Goal: Task Accomplishment & Management: Use online tool/utility

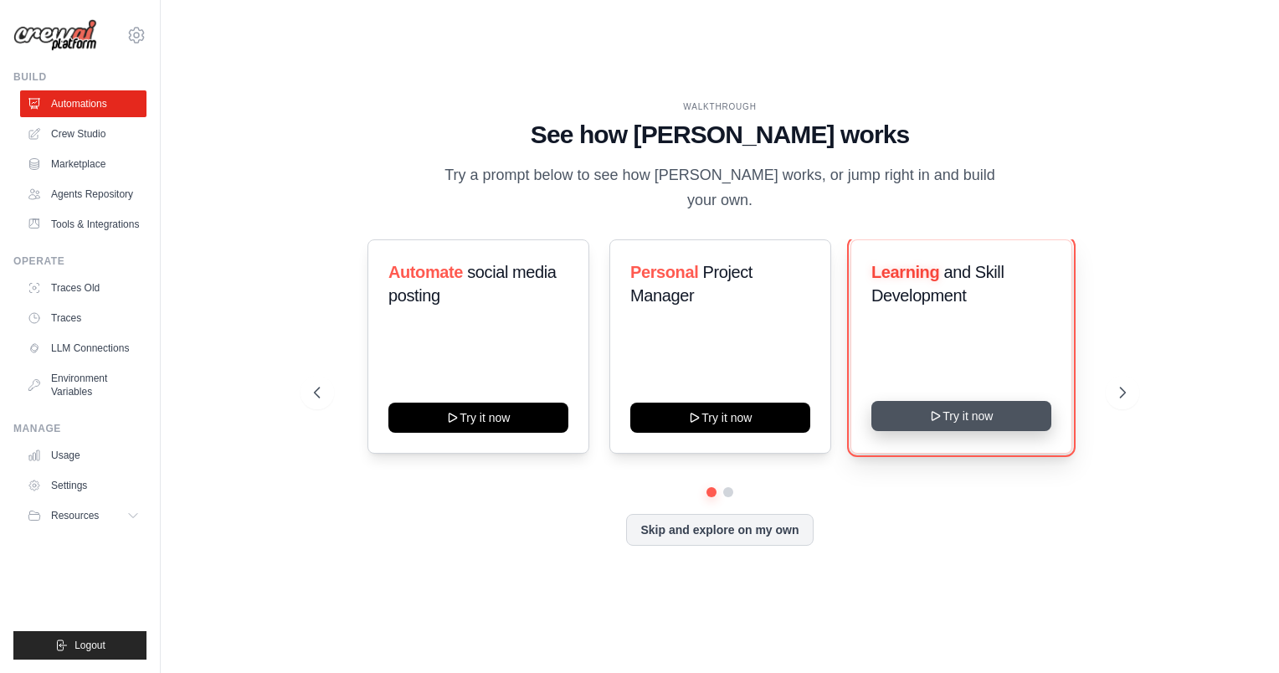
click at [1003, 414] on button "Try it now" at bounding box center [962, 416] width 180 height 30
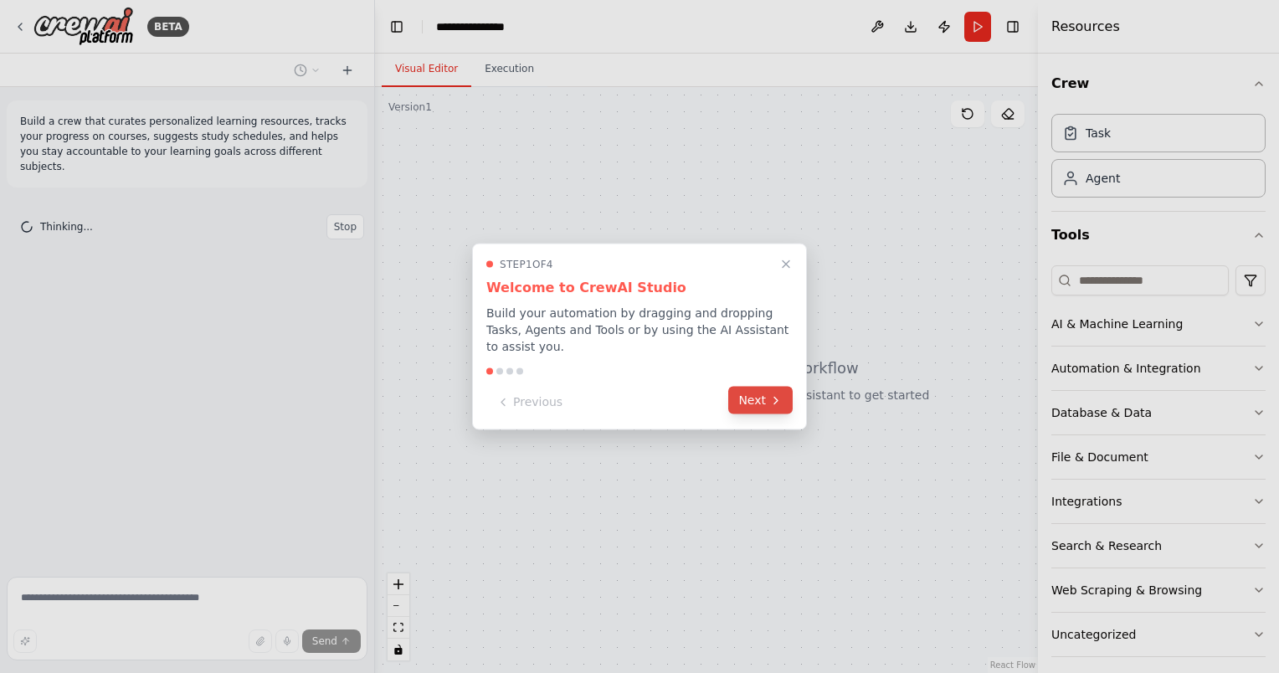
click at [774, 395] on icon at bounding box center [775, 400] width 13 height 13
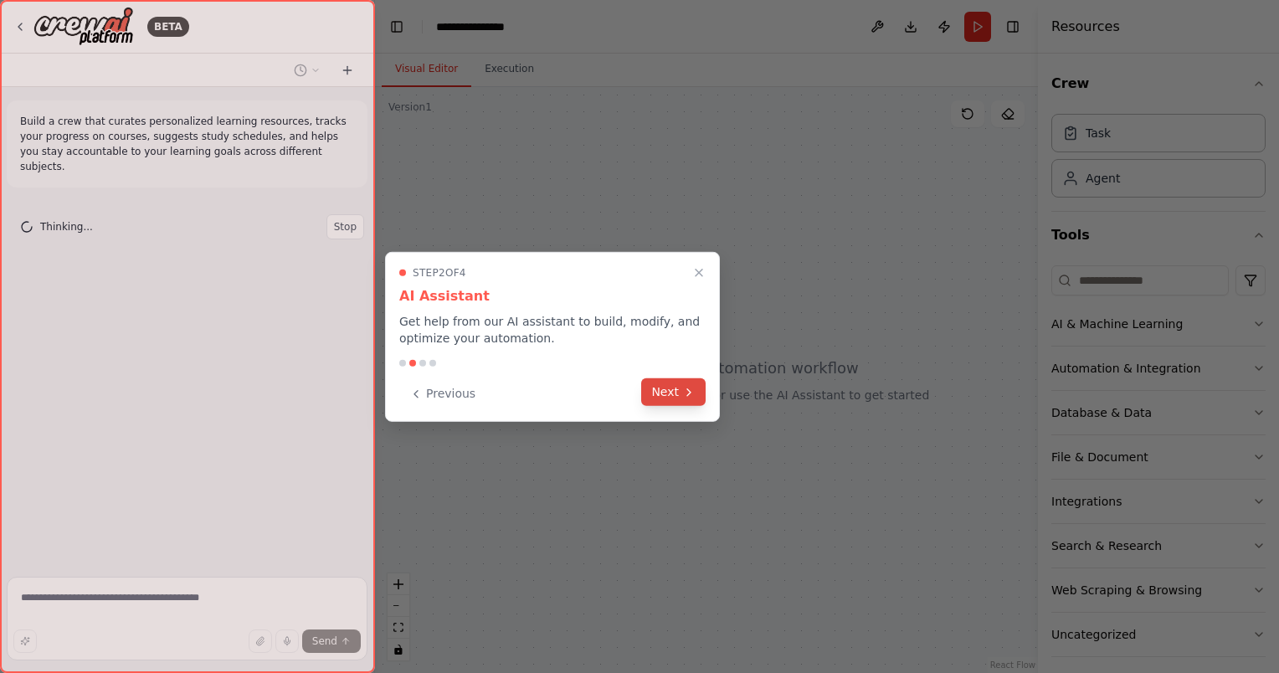
click at [697, 399] on button "Next" at bounding box center [673, 392] width 64 height 28
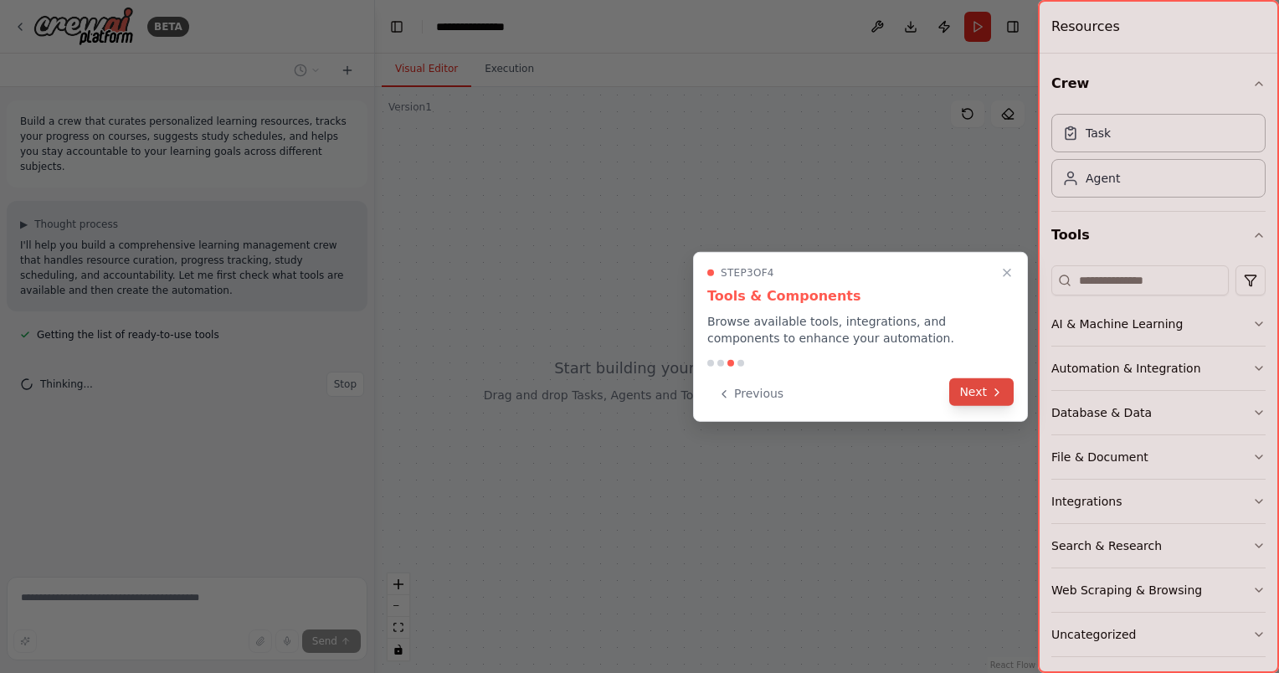
click at [975, 385] on button "Next" at bounding box center [981, 392] width 64 height 28
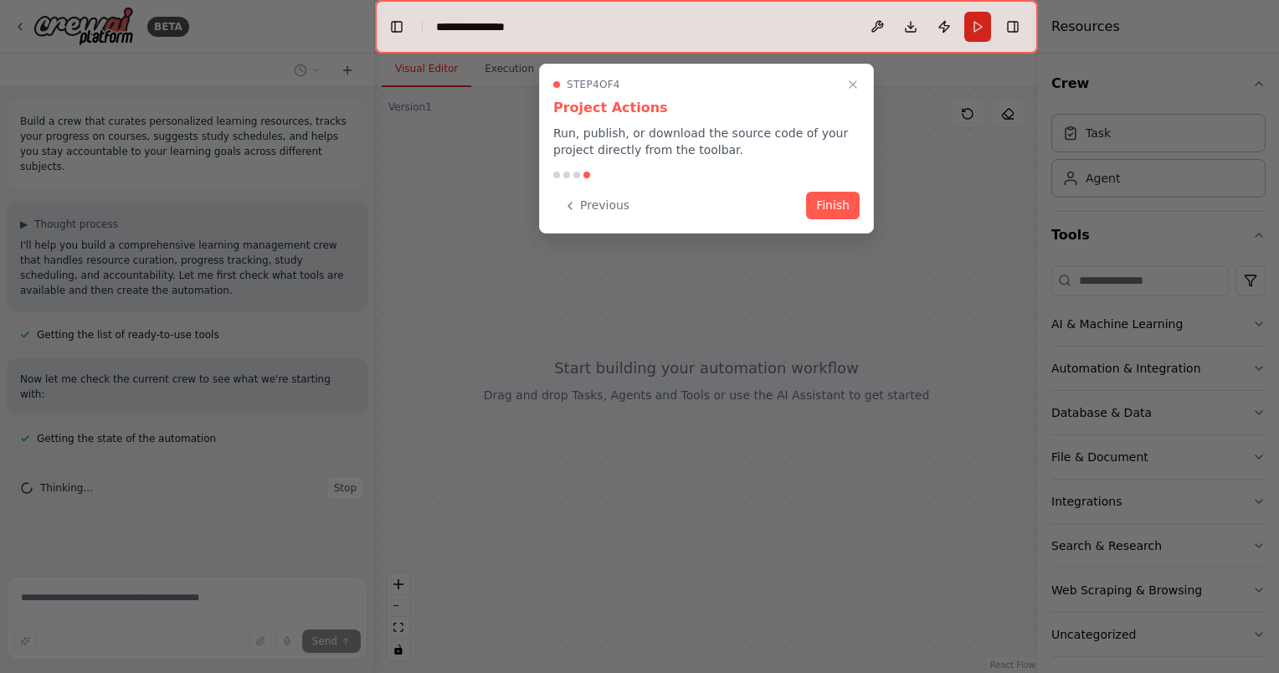
click at [841, 208] on button "Finish" at bounding box center [833, 206] width 54 height 28
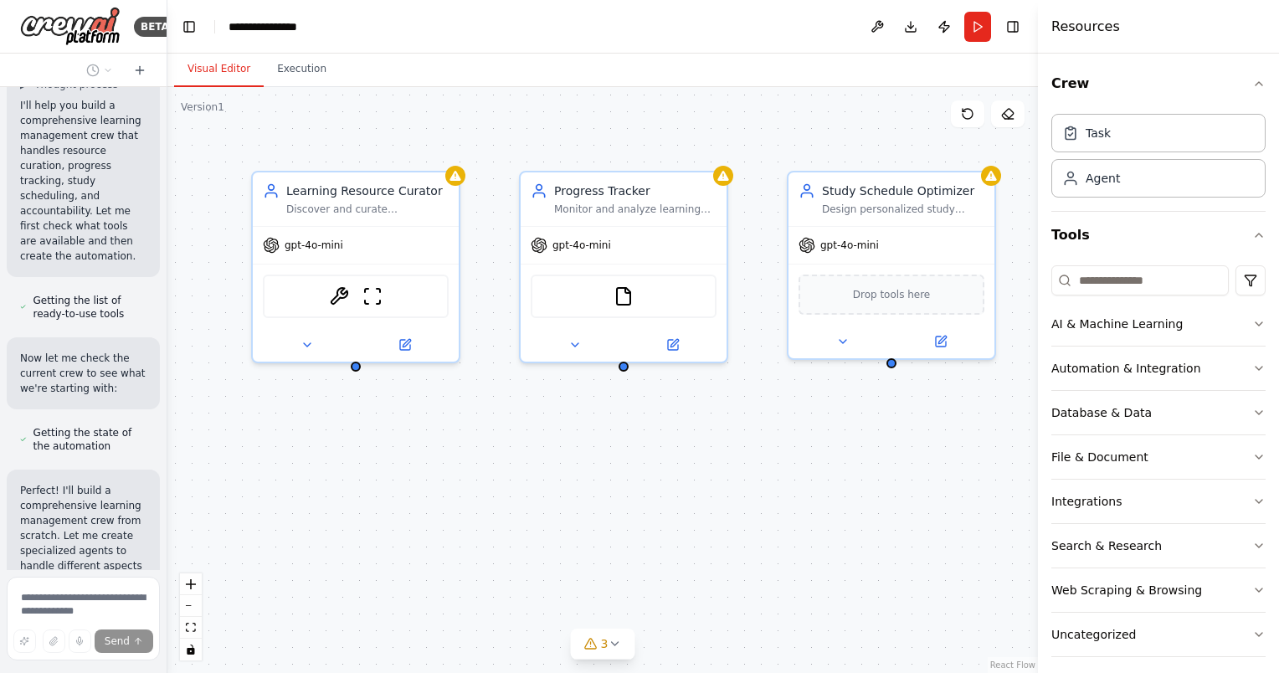
scroll to position [620, 0]
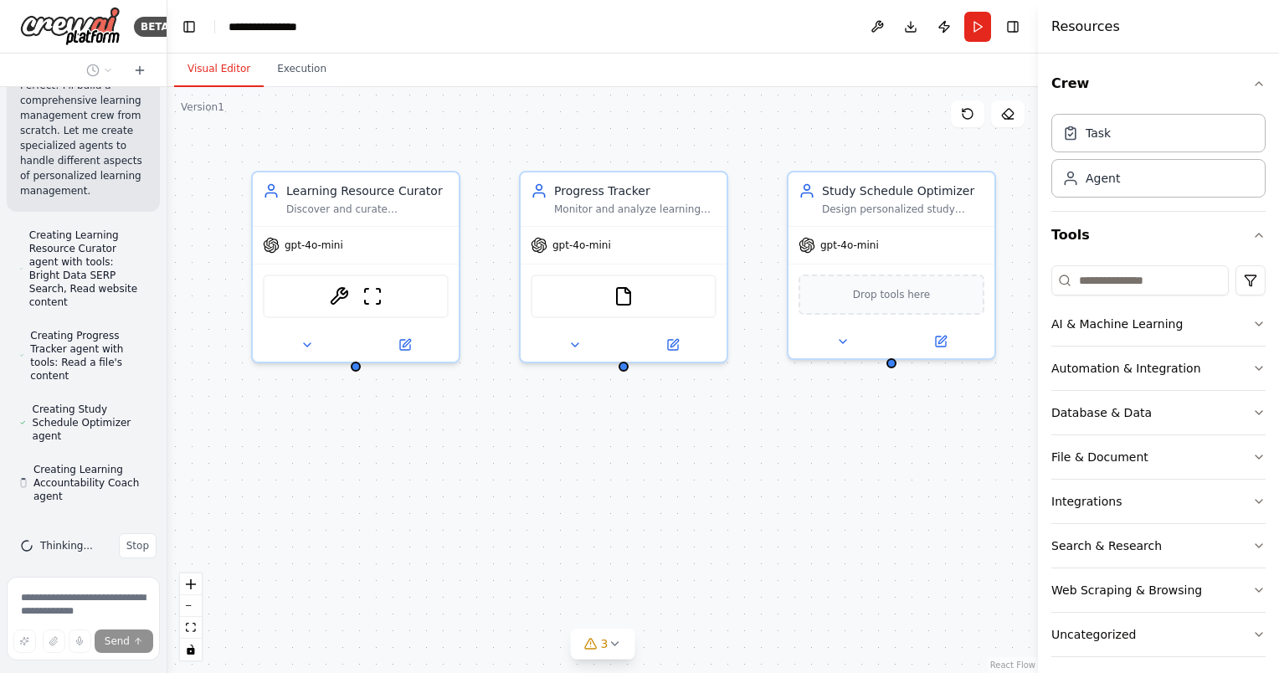
drag, startPoint x: 373, startPoint y: 176, endPoint x: 122, endPoint y: 180, distance: 251.2
click at [122, 180] on div "BETA Build a crew that curates personalized learning resources, tracks your pro…" at bounding box center [83, 336] width 167 height 673
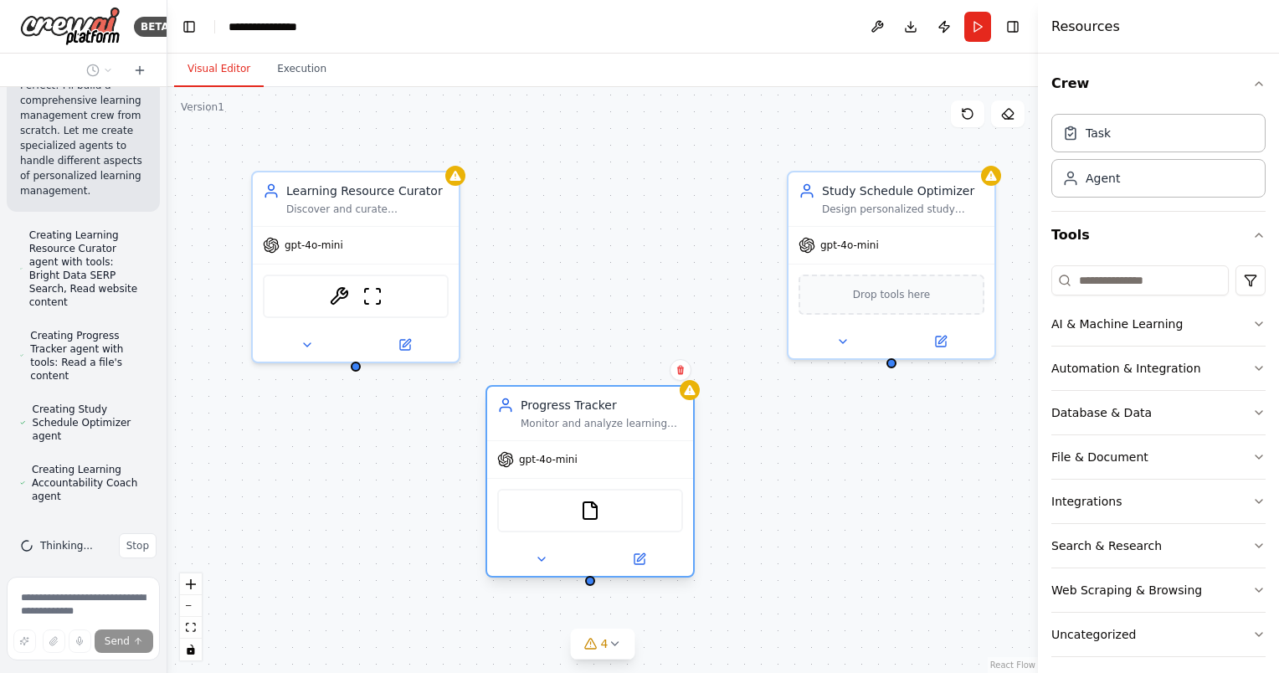
drag, startPoint x: 656, startPoint y: 193, endPoint x: 618, endPoint y: 406, distance: 217.0
click at [618, 406] on div "Progress Tracker" at bounding box center [602, 405] width 162 height 17
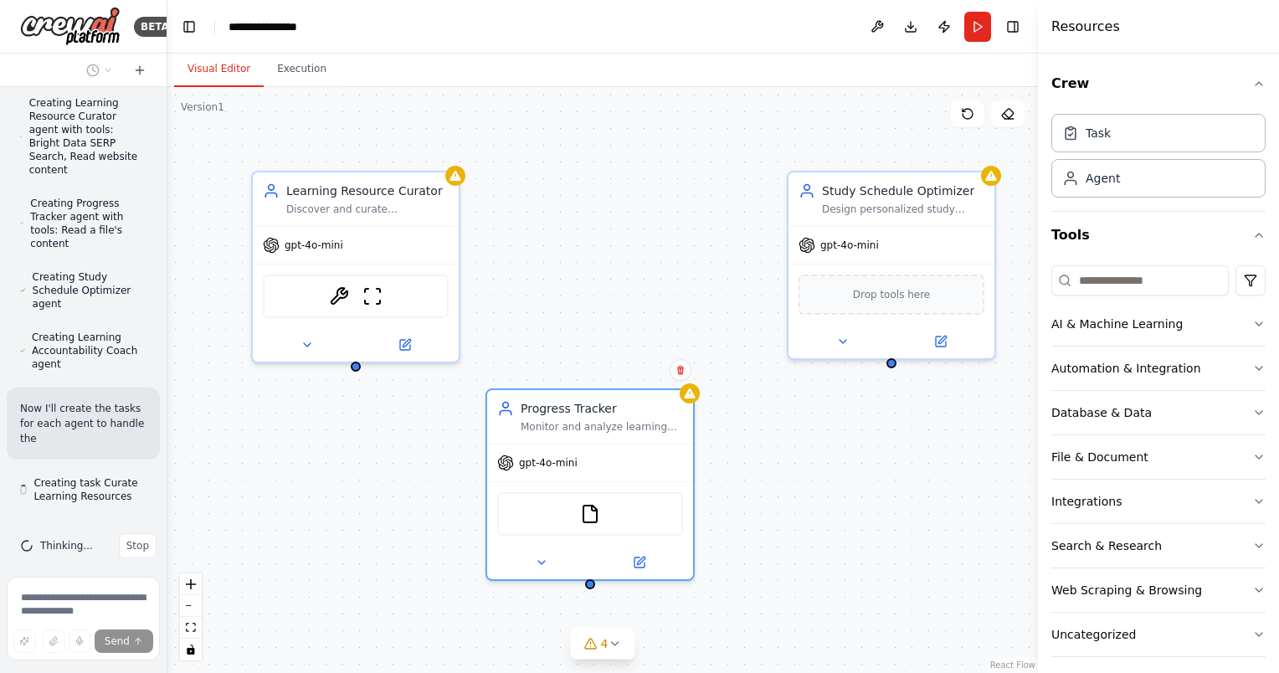
scroll to position [768, 0]
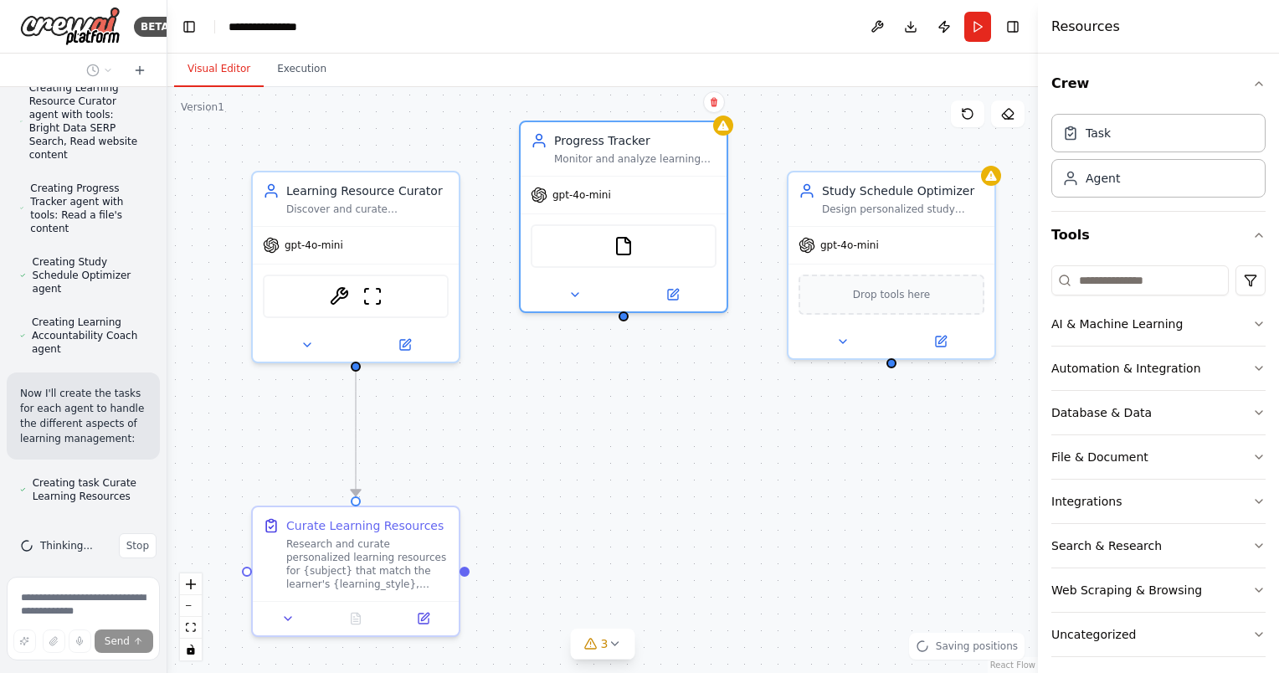
drag, startPoint x: 581, startPoint y: 412, endPoint x: 610, endPoint y: 348, distance: 69.7
click at [610, 348] on div ".deletable-edge-delete-btn { width: 20px; height: 20px; border: 0px solid #ffff…" at bounding box center [602, 380] width 871 height 586
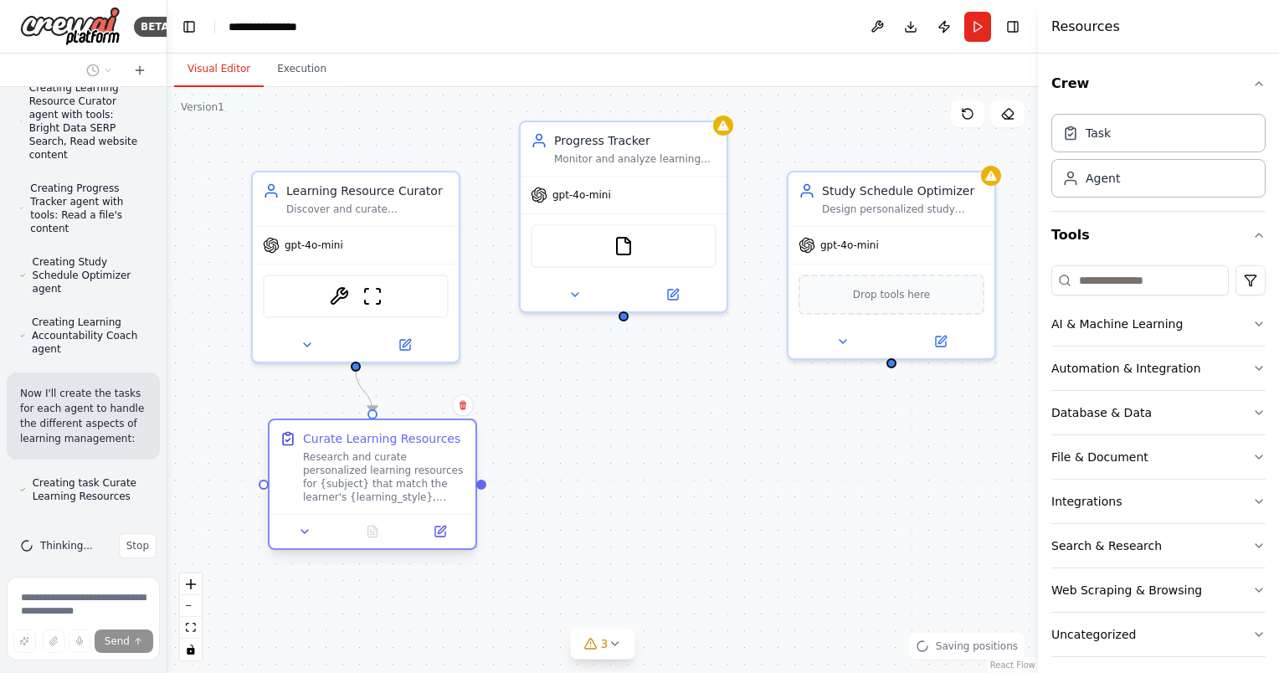
drag, startPoint x: 408, startPoint y: 526, endPoint x: 424, endPoint y: 435, distance: 91.8
click at [424, 435] on div "Curate Learning Resources" at bounding box center [381, 438] width 157 height 17
click at [549, 439] on div ".deletable-edge-delete-btn { width: 20px; height: 20px; border: 0px solid #ffff…" at bounding box center [602, 380] width 871 height 586
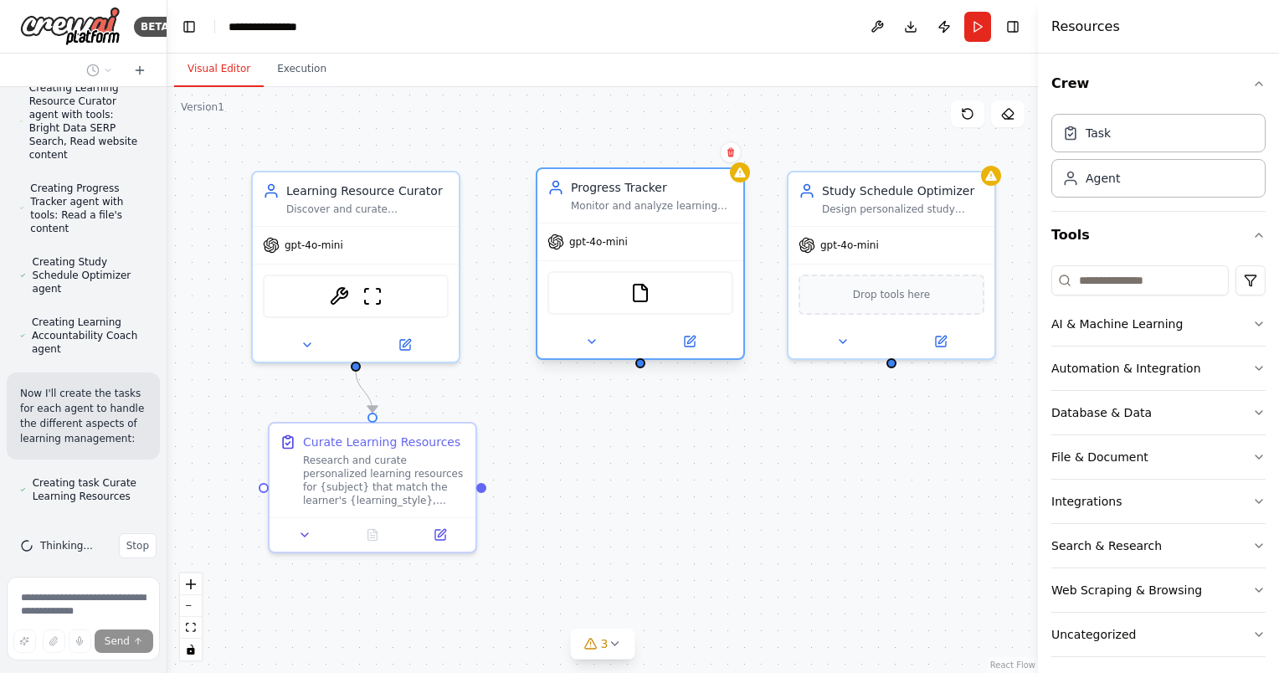
drag, startPoint x: 628, startPoint y: 162, endPoint x: 635, endPoint y: 211, distance: 49.0
click at [636, 210] on div "Monitor and analyze learning progress across {subject} courses and materials, t…" at bounding box center [652, 205] width 162 height 13
click at [620, 239] on span "gpt-4o-mini" at bounding box center [598, 241] width 59 height 13
click at [640, 294] on img at bounding box center [640, 293] width 20 height 20
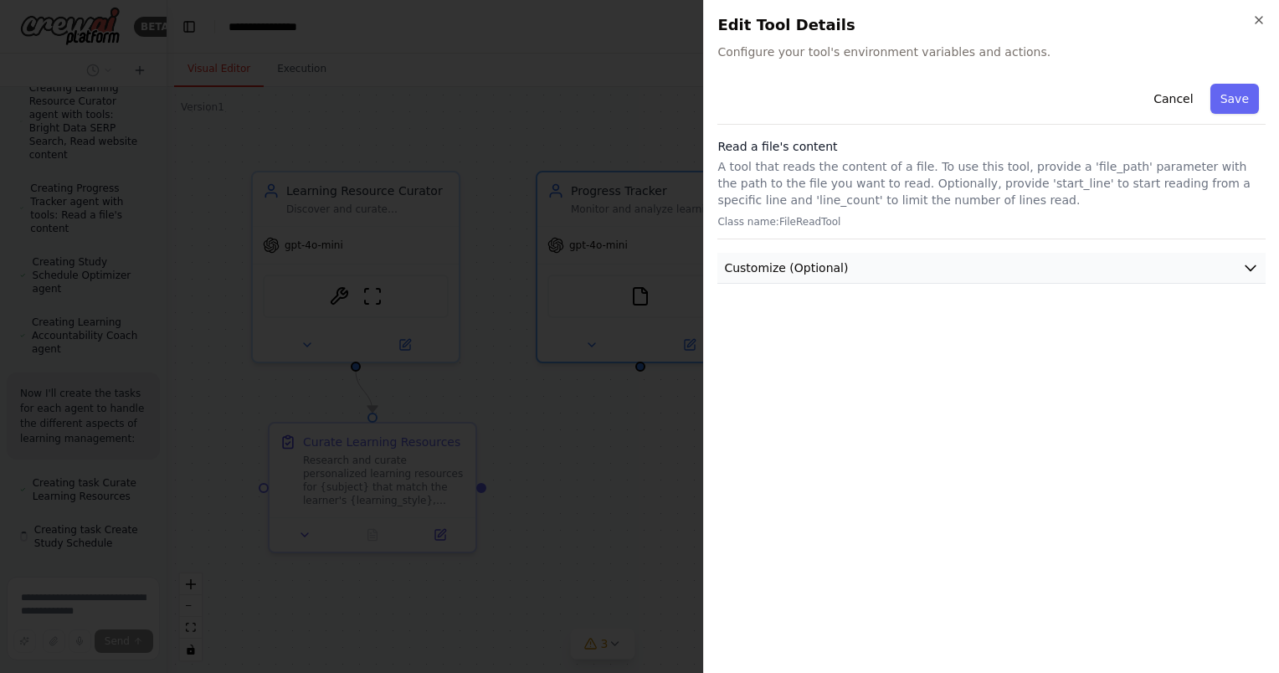
scroll to position [815, 0]
click at [837, 266] on button "Customize (Optional)" at bounding box center [992, 268] width 548 height 31
click at [1265, 22] on icon "button" at bounding box center [1259, 19] width 13 height 13
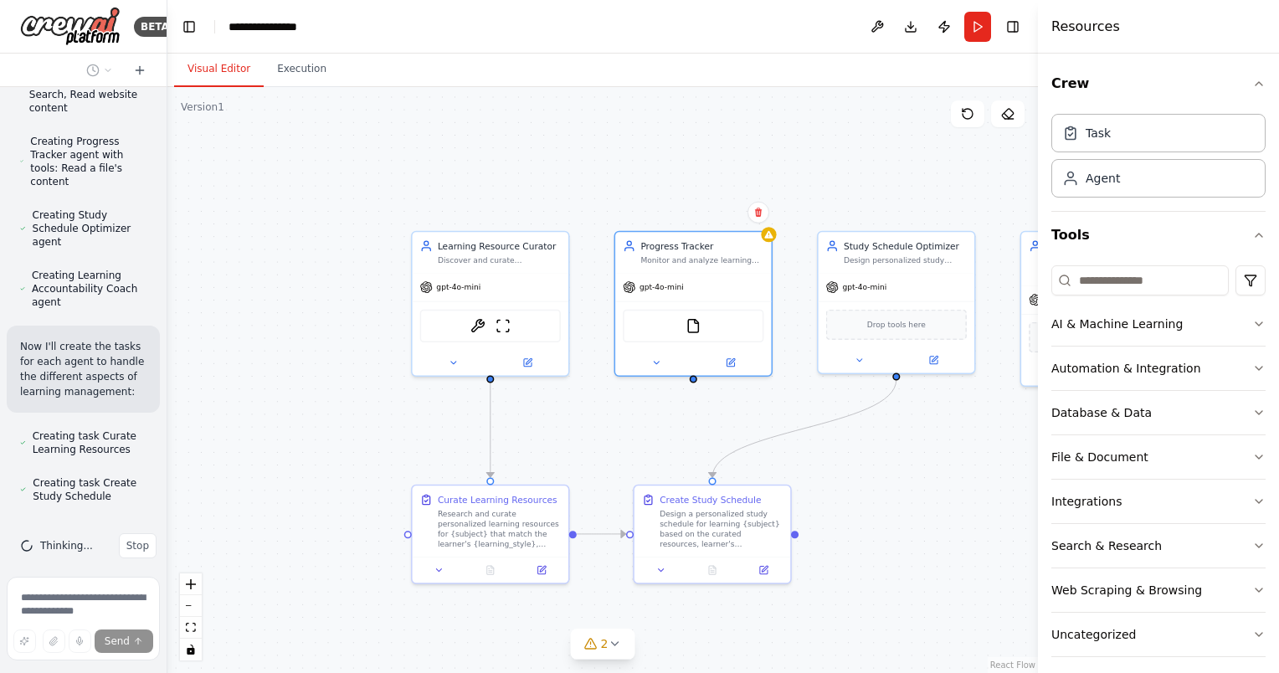
scroll to position [862, 0]
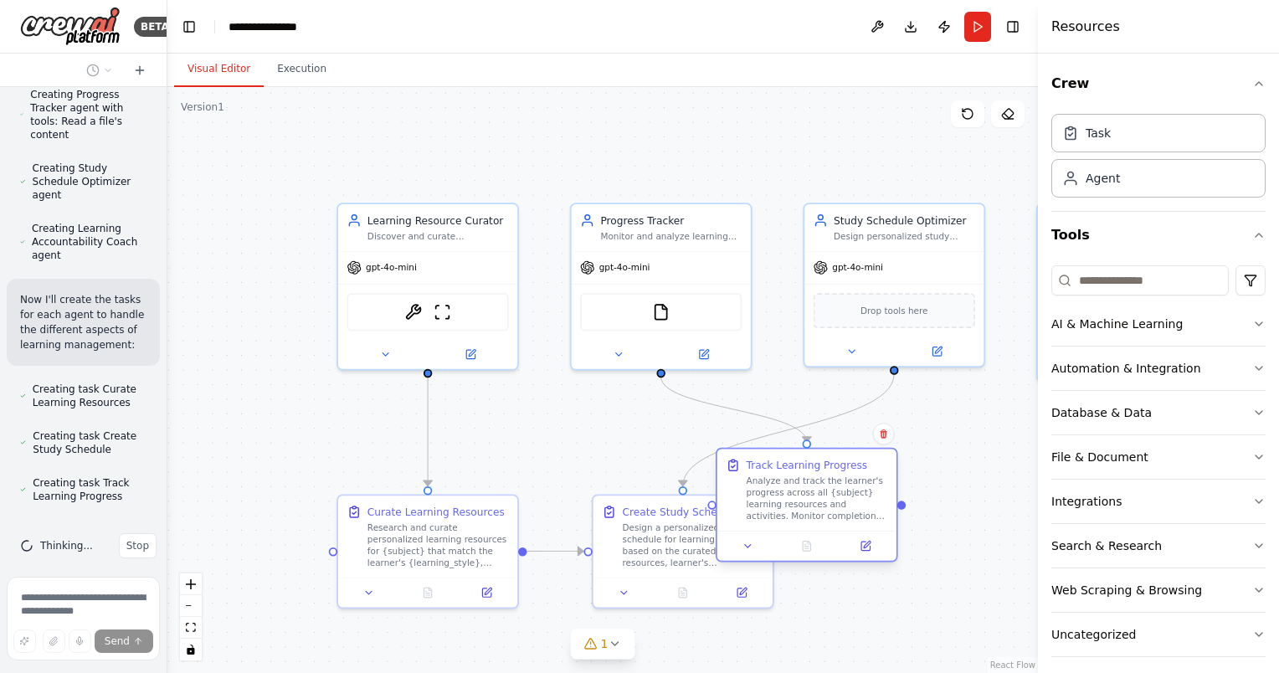
drag, startPoint x: 955, startPoint y: 533, endPoint x: 837, endPoint y: 485, distance: 126.9
click at [837, 485] on div "Analyze and track the learner's progress across all {subject} learning resource…" at bounding box center [818, 499] width 142 height 47
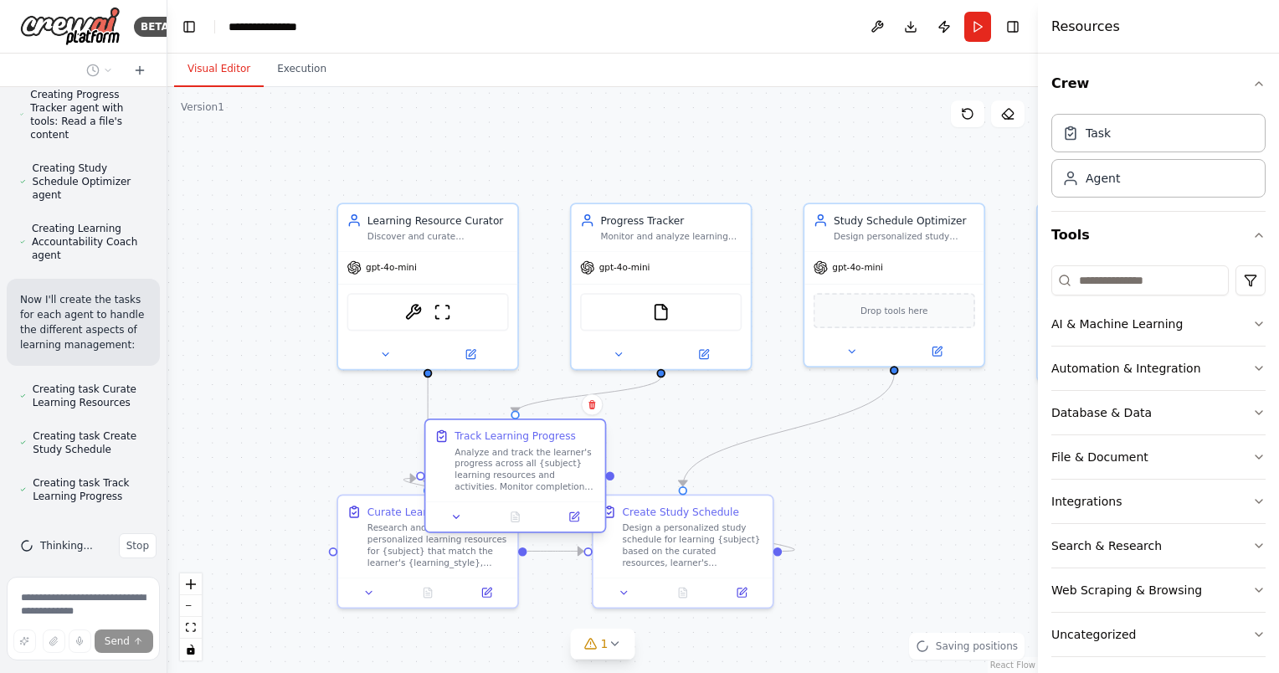
drag, startPoint x: 841, startPoint y: 487, endPoint x: 548, endPoint y: 450, distance: 296.2
click at [548, 450] on div "Analyze and track the learner's progress across all {subject} learning resource…" at bounding box center [526, 469] width 142 height 47
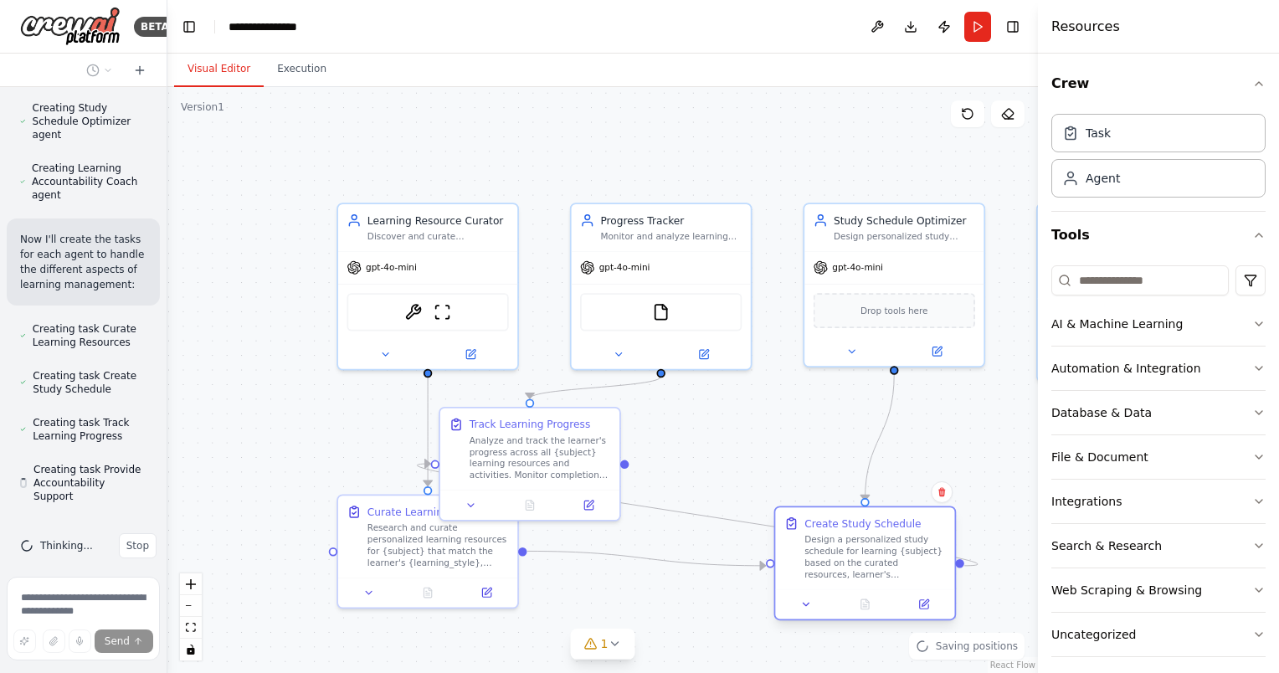
drag, startPoint x: 715, startPoint y: 532, endPoint x: 877, endPoint y: 548, distance: 163.2
click at [889, 548] on div "Design a personalized study schedule for learning {subject} based on the curate…" at bounding box center [876, 557] width 142 height 47
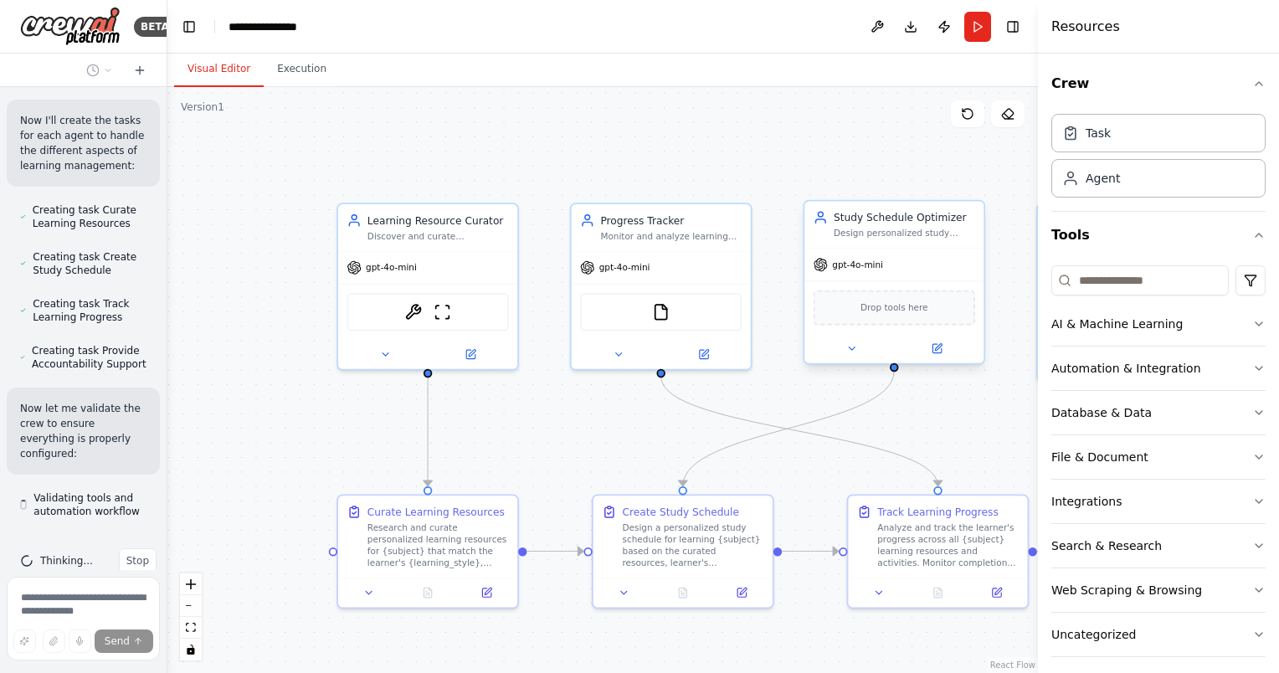
scroll to position [1056, 0]
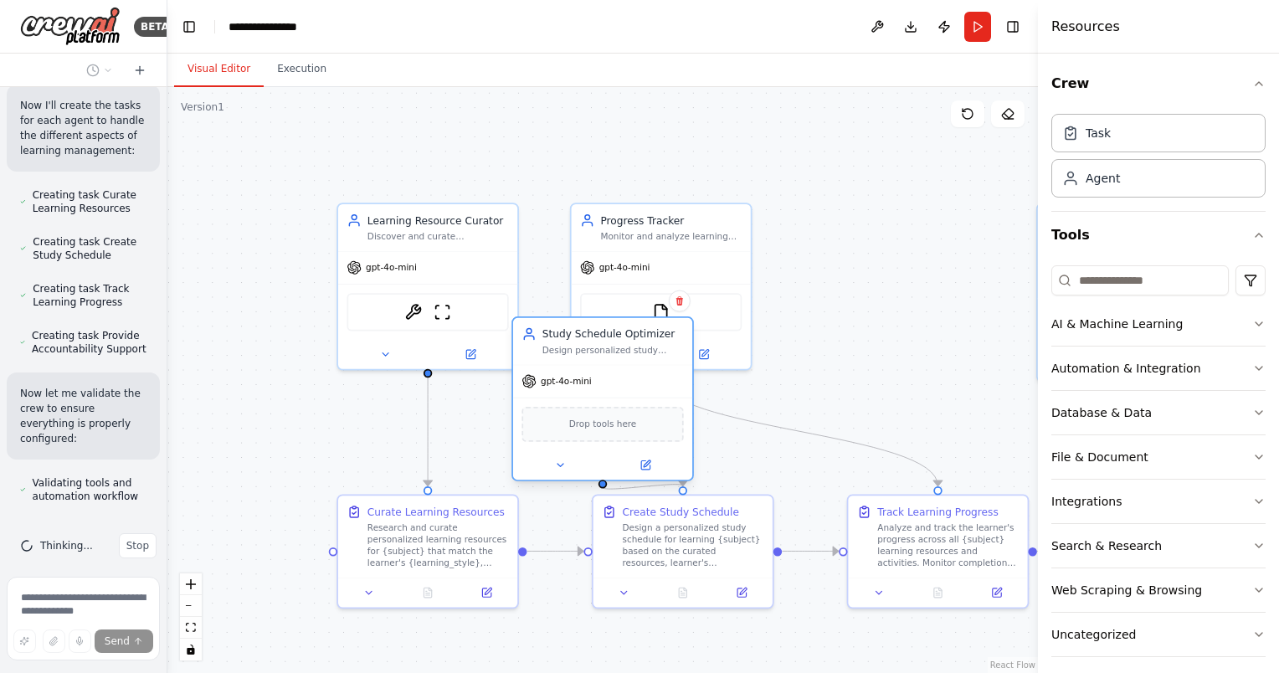
drag, startPoint x: 888, startPoint y: 241, endPoint x: 596, endPoint y: 352, distance: 311.6
click at [596, 352] on div "Study Schedule Optimizer Design personalized study schedules for {subject} lear…" at bounding box center [602, 341] width 179 height 47
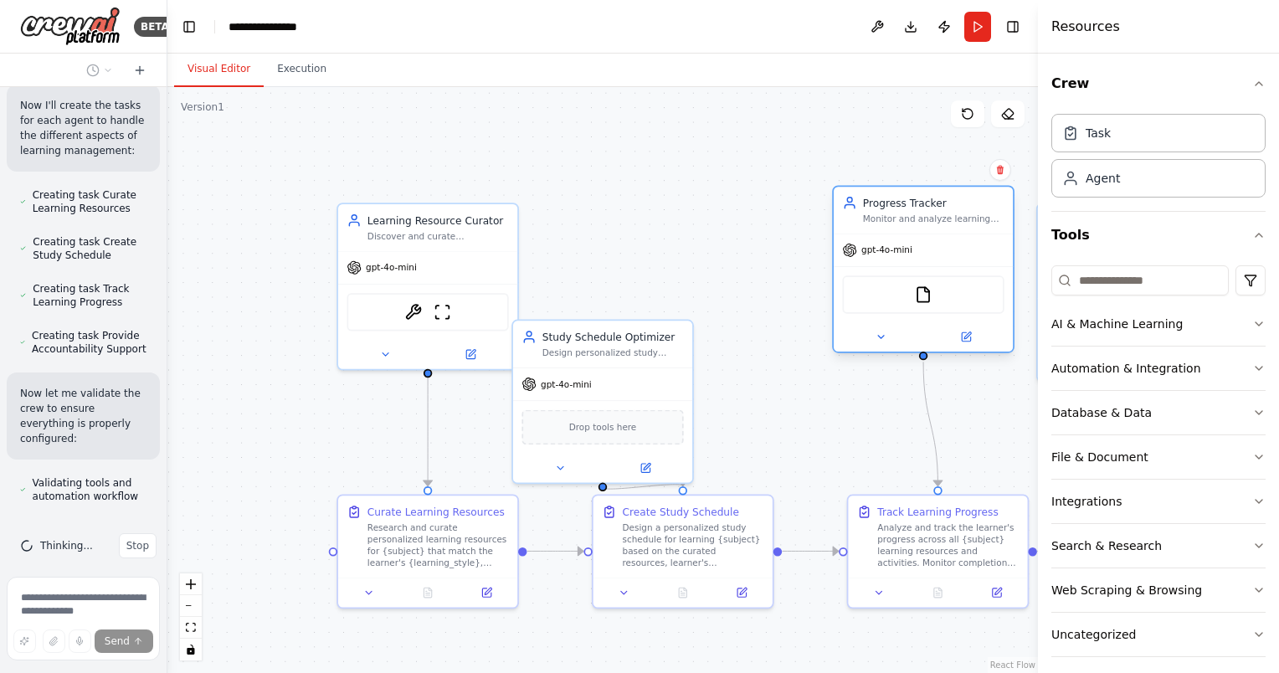
drag, startPoint x: 690, startPoint y: 244, endPoint x: 947, endPoint y: 234, distance: 257.2
click at [947, 234] on div "Progress Tracker Monitor and analyze learning progress across {subject} courses…" at bounding box center [923, 268] width 183 height 167
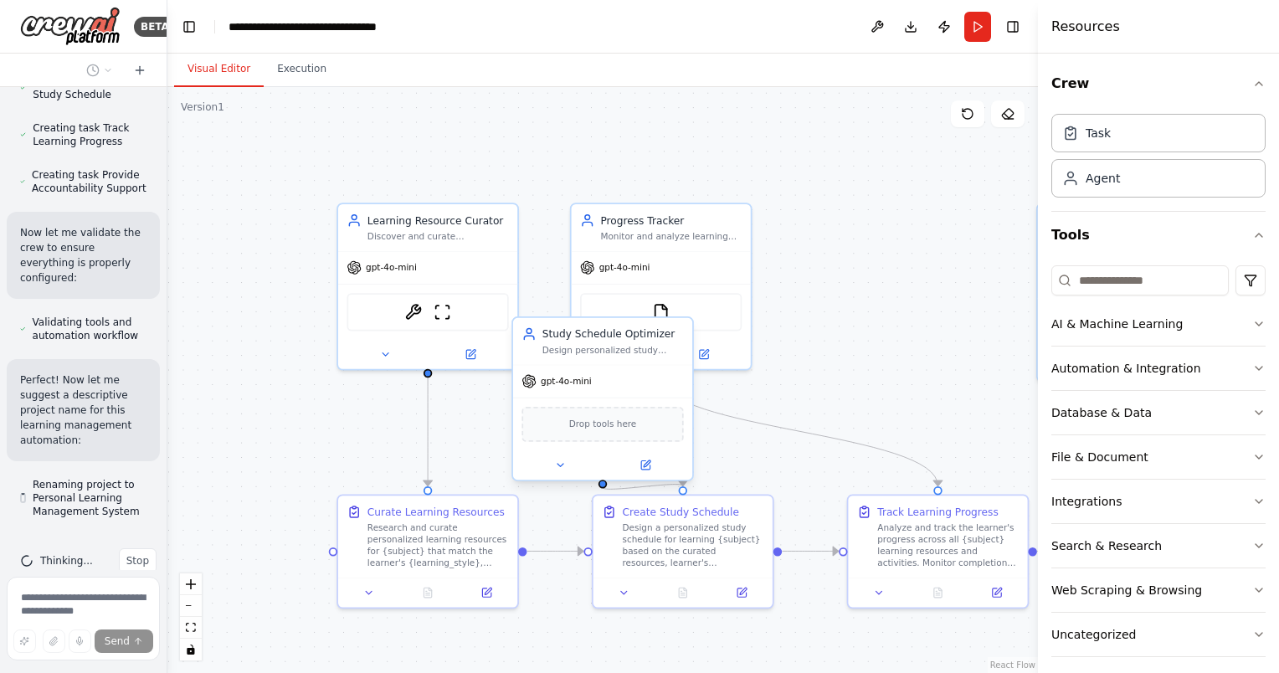
scroll to position [1232, 0]
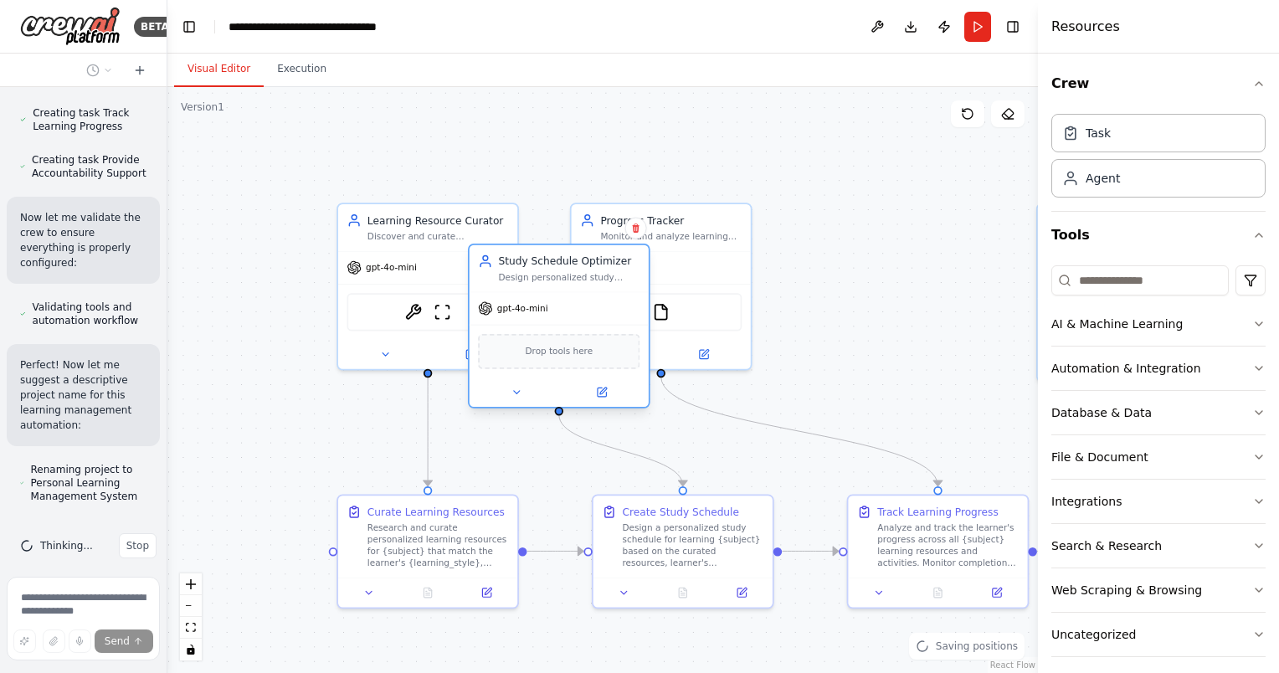
drag, startPoint x: 606, startPoint y: 372, endPoint x: 531, endPoint y: 304, distance: 101.4
click at [531, 304] on div "gpt-4o-mini" at bounding box center [559, 308] width 179 height 32
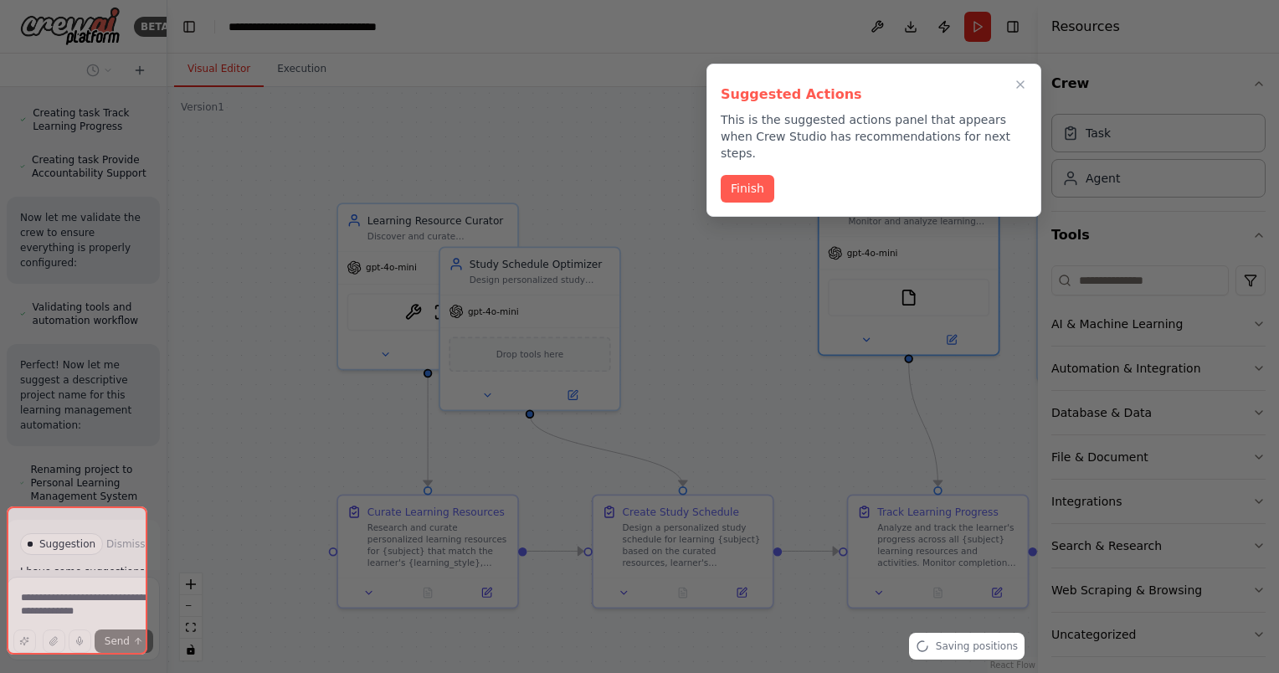
drag, startPoint x: 763, startPoint y: 249, endPoint x: 934, endPoint y: 231, distance: 172.5
click at [934, 231] on div "BETA Build a crew that curates personalized learning resources, tracks your pro…" at bounding box center [639, 336] width 1279 height 673
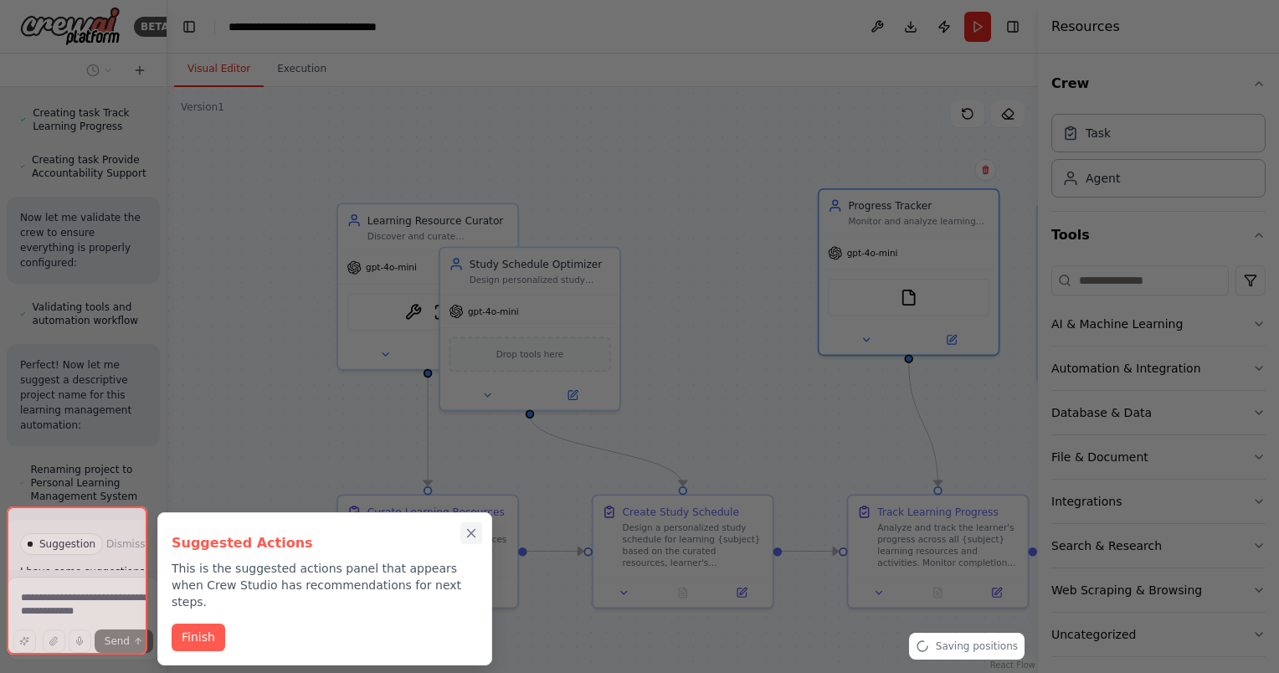
click at [476, 532] on icon "Close walkthrough" at bounding box center [471, 533] width 15 height 15
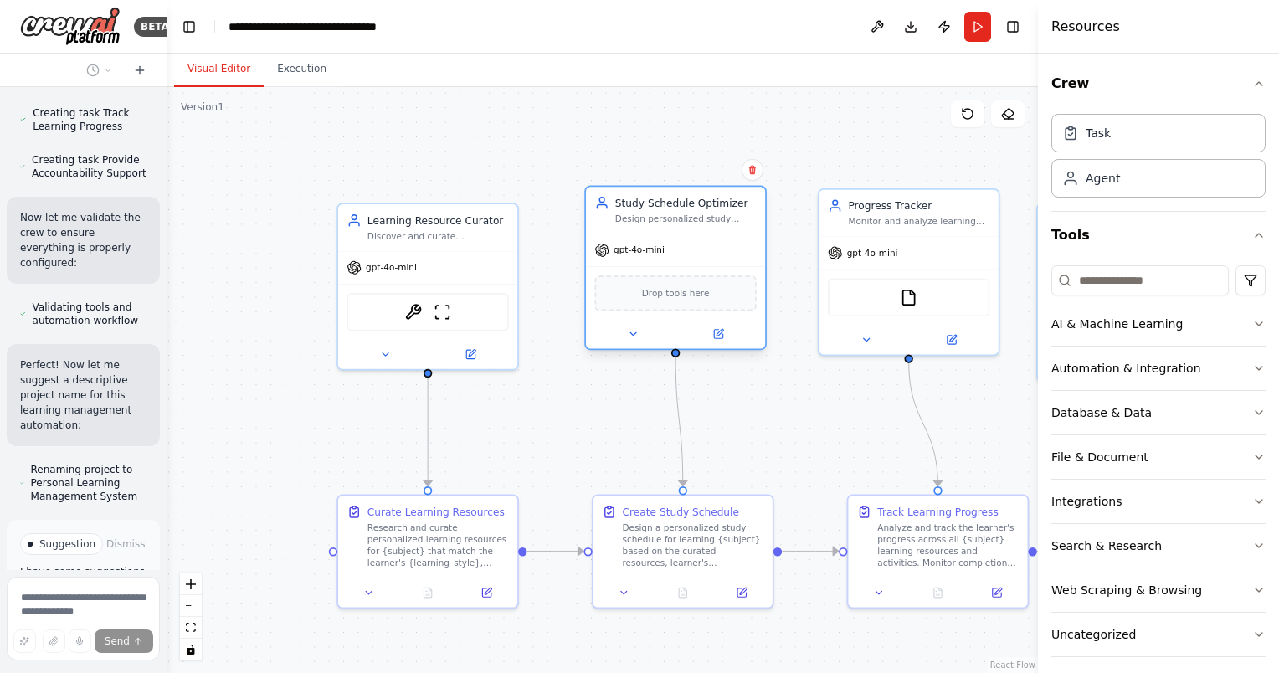
drag, startPoint x: 574, startPoint y: 284, endPoint x: 716, endPoint y: 227, distance: 153.3
click at [715, 224] on div "Study Schedule Optimizer Design personalized study schedules for {subject} lear…" at bounding box center [675, 210] width 179 height 47
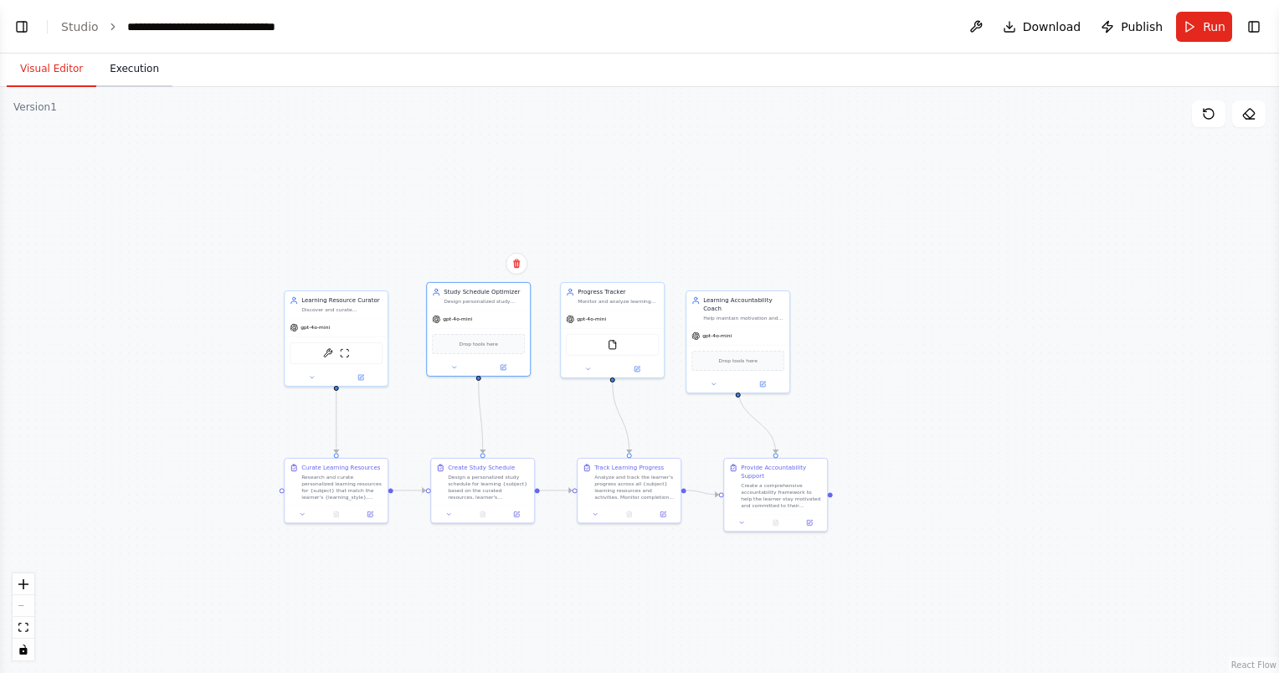
scroll to position [1025, 0]
click at [134, 74] on button "Execution" at bounding box center [134, 69] width 76 height 35
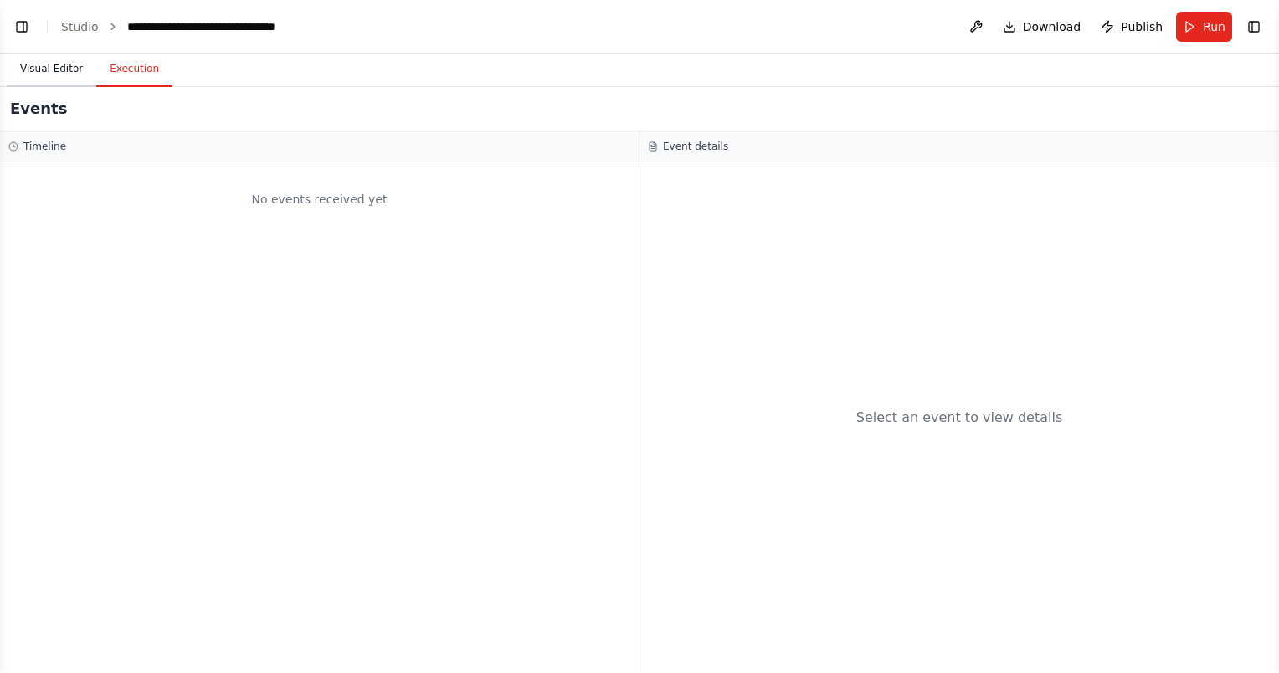
click at [47, 64] on button "Visual Editor" at bounding box center [52, 69] width 90 height 35
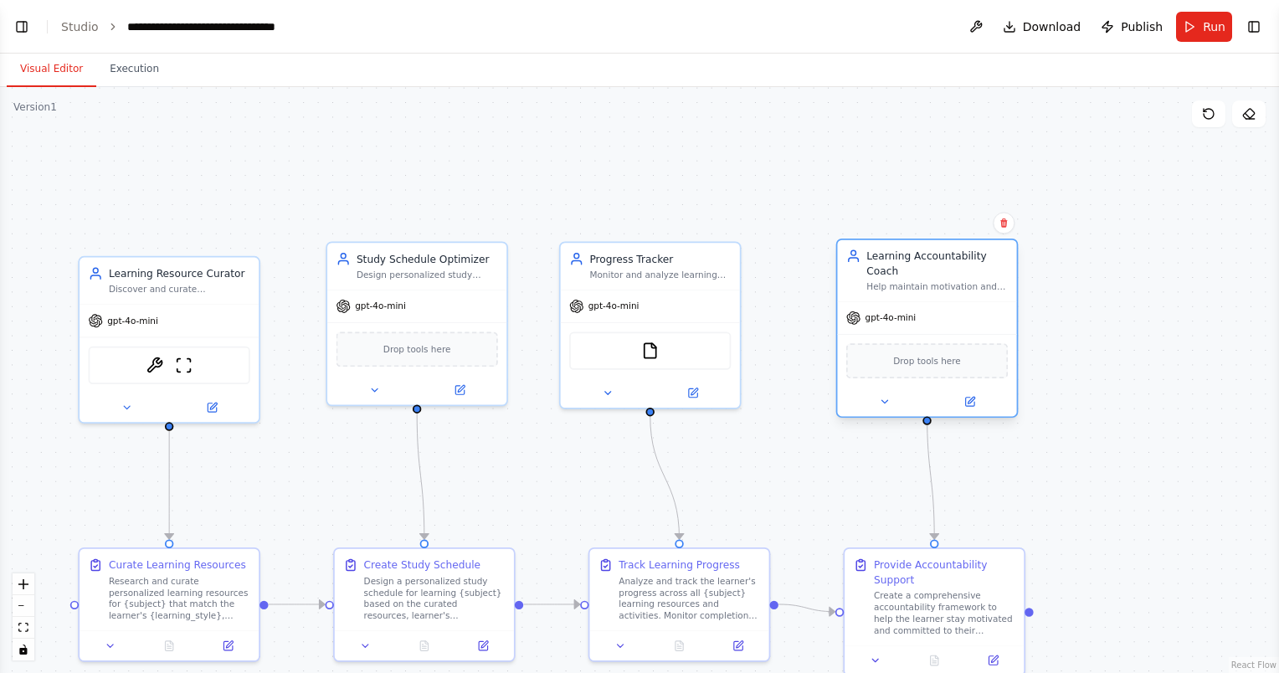
drag, startPoint x: 859, startPoint y: 308, endPoint x: 928, endPoint y: 285, distance: 72.5
click at [928, 302] on div "gpt-4o-mini" at bounding box center [926, 318] width 179 height 32
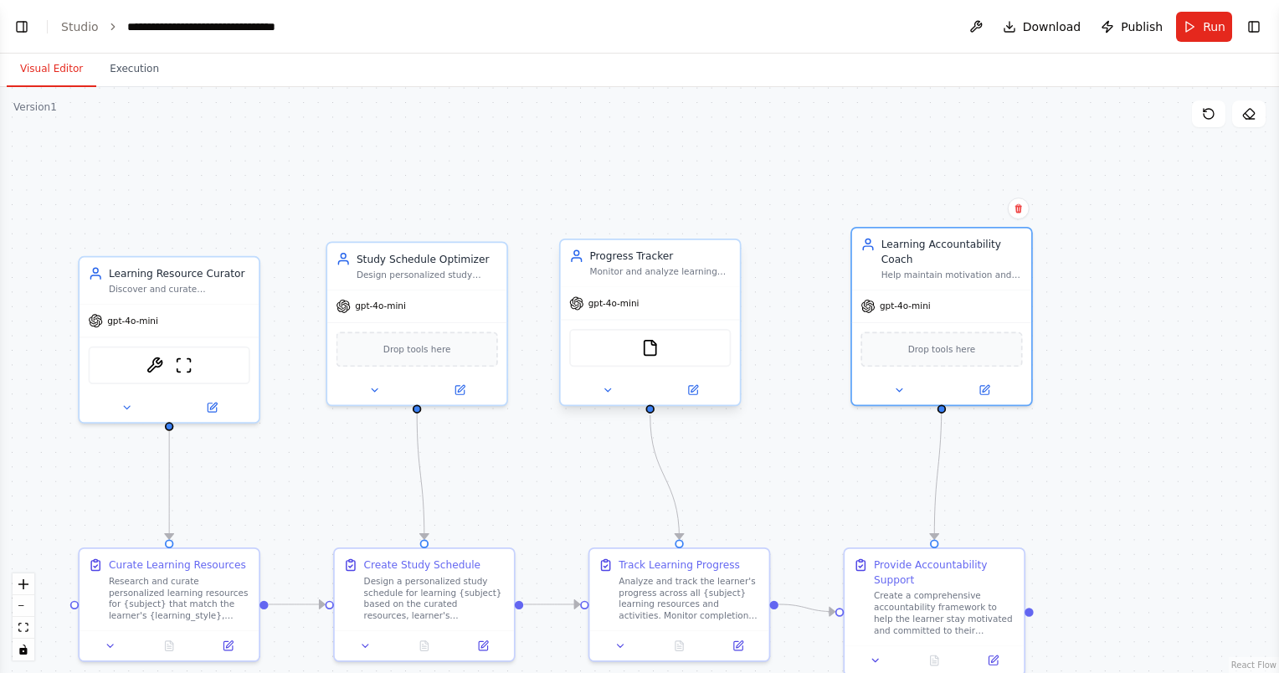
drag, startPoint x: 687, startPoint y: 301, endPoint x: 732, endPoint y: 266, distance: 56.1
click at [732, 287] on div "gpt-4o-mini" at bounding box center [650, 303] width 179 height 32
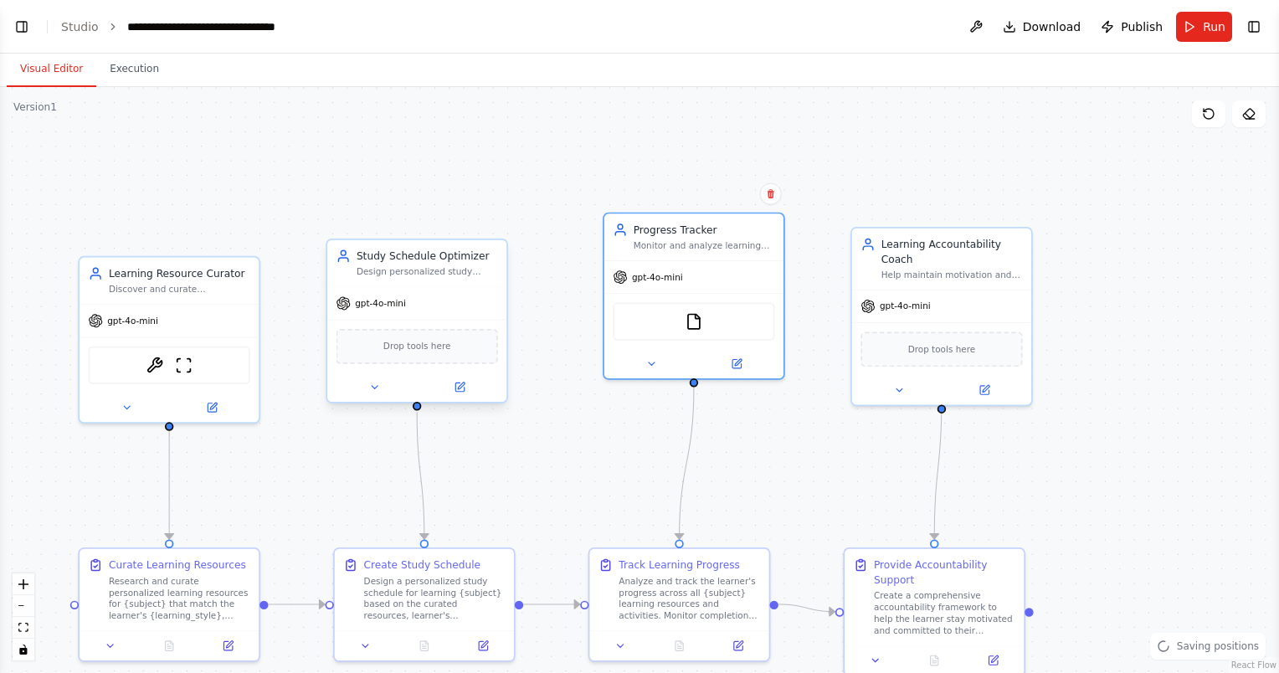
drag, startPoint x: 441, startPoint y: 285, endPoint x: 442, endPoint y: 248, distance: 36.9
click at [442, 248] on div "Study Schedule Optimizer Design personalized study schedules for {subject} lear…" at bounding box center [416, 263] width 179 height 47
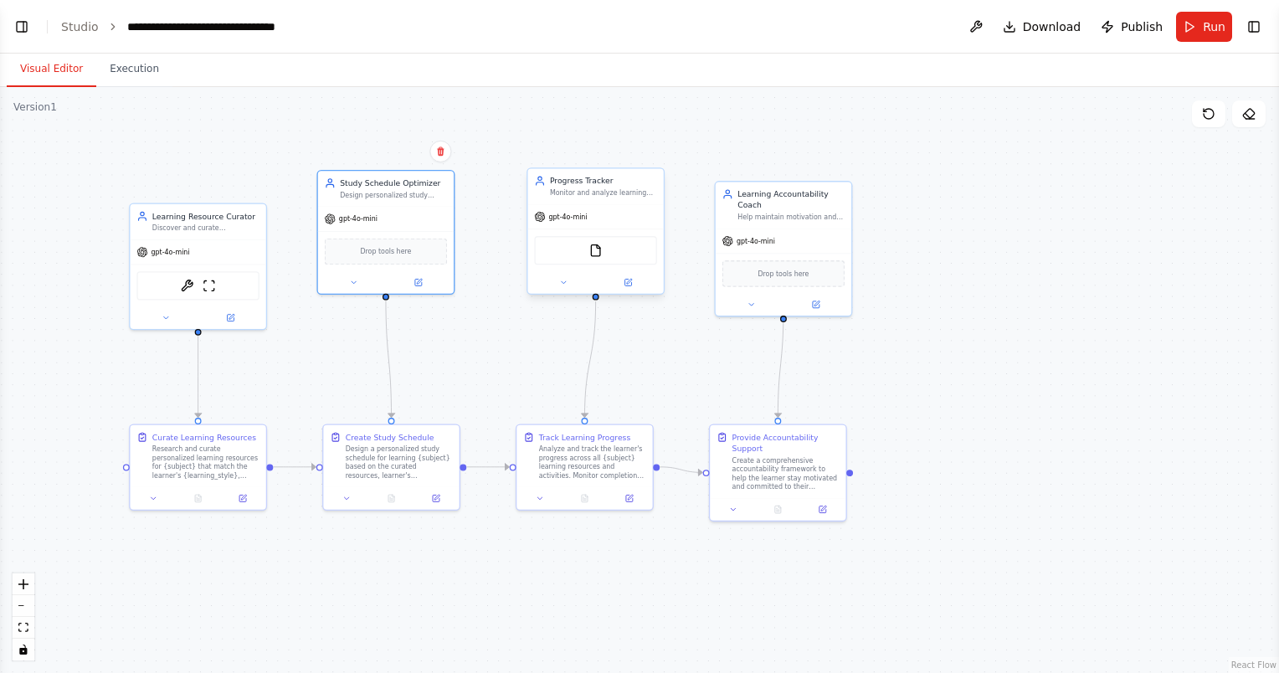
click at [609, 255] on div "FileReadTool" at bounding box center [595, 250] width 122 height 28
click at [559, 219] on span "gpt-4o-mini" at bounding box center [568, 217] width 39 height 9
click at [131, 78] on button "Execution" at bounding box center [134, 69] width 76 height 35
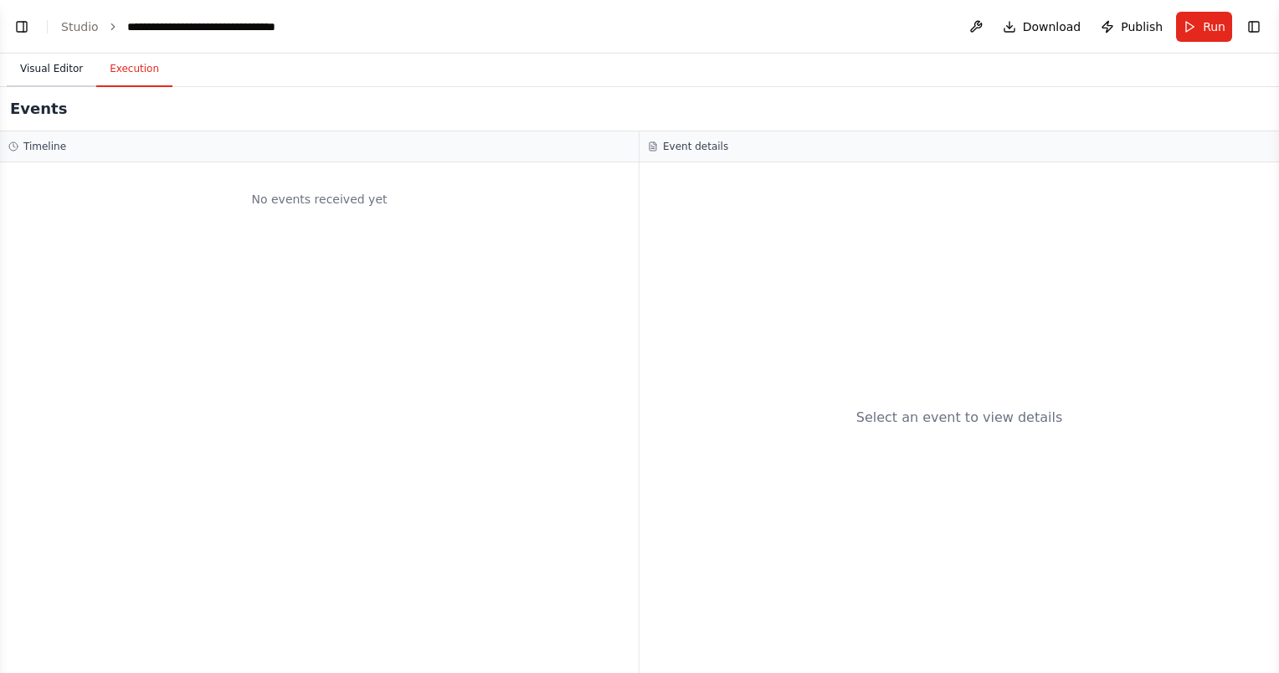
click at [52, 67] on button "Visual Editor" at bounding box center [52, 69] width 90 height 35
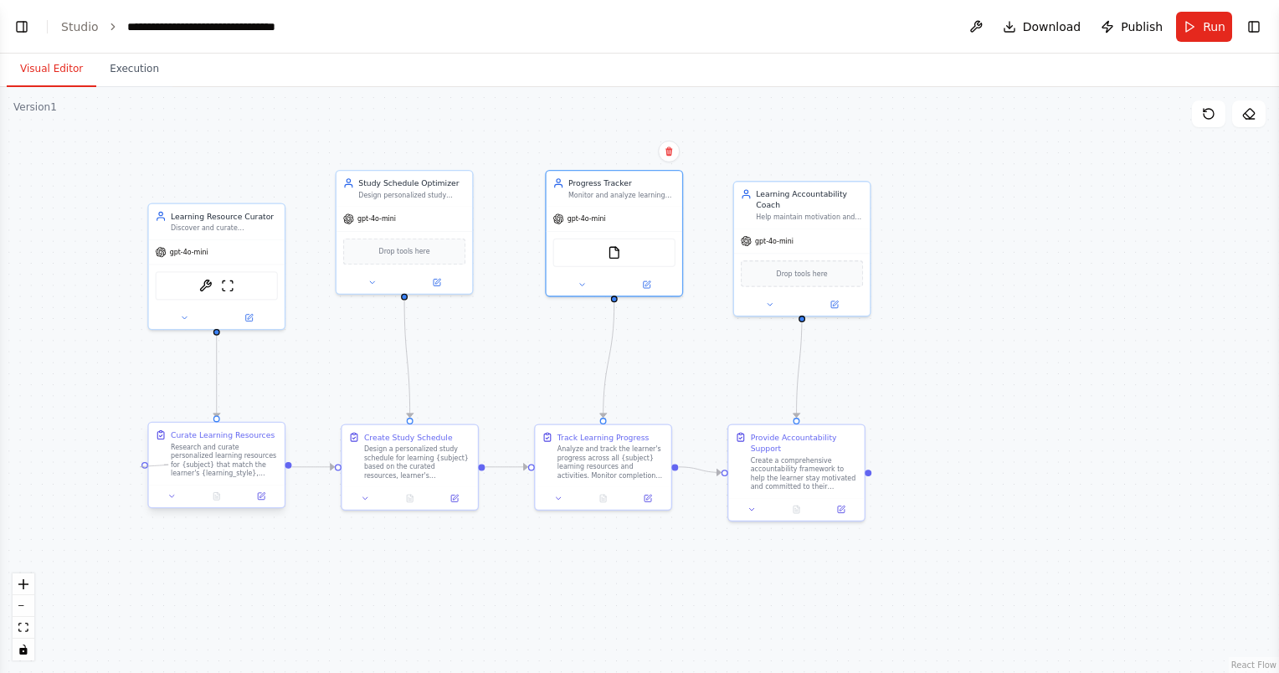
drag, startPoint x: 123, startPoint y: 462, endPoint x: 165, endPoint y: 467, distance: 42.2
click at [164, 466] on div "Curate Learning Resources Research and curate personalized learning resources f…" at bounding box center [216, 465] width 138 height 87
click at [1052, 28] on span "Download" at bounding box center [1052, 26] width 59 height 17
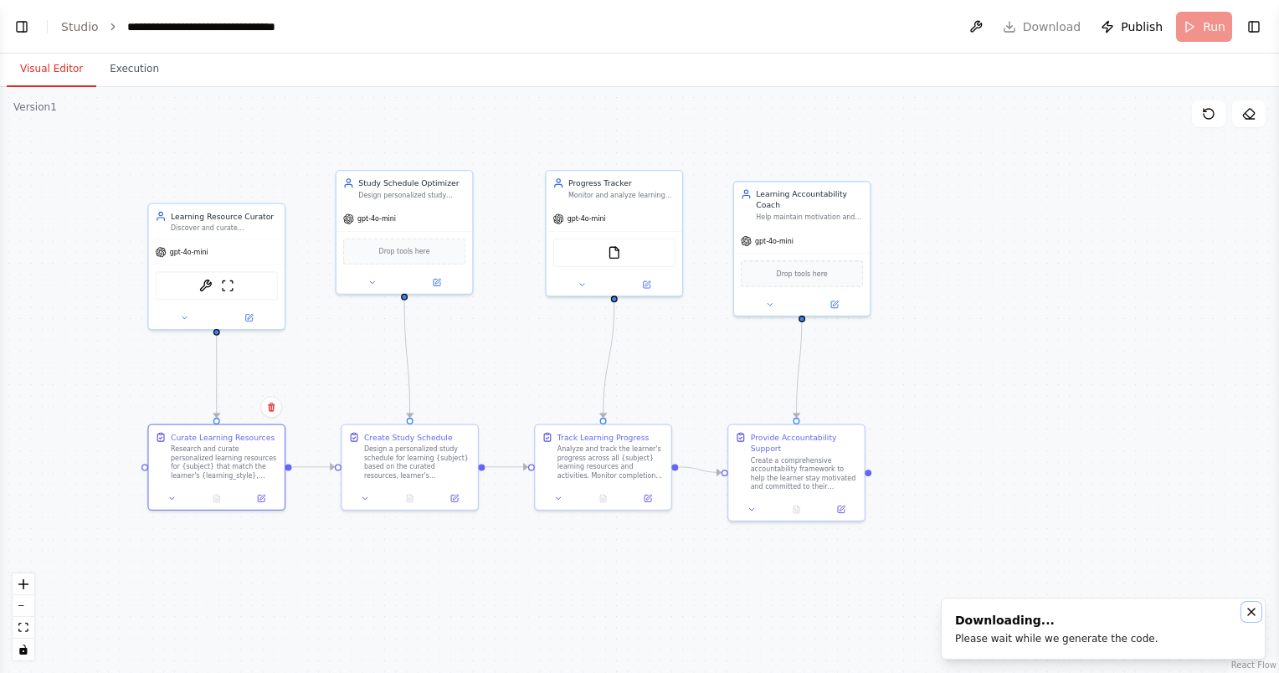
click at [1256, 613] on icon "Notifications (F8)" at bounding box center [1251, 611] width 13 height 13
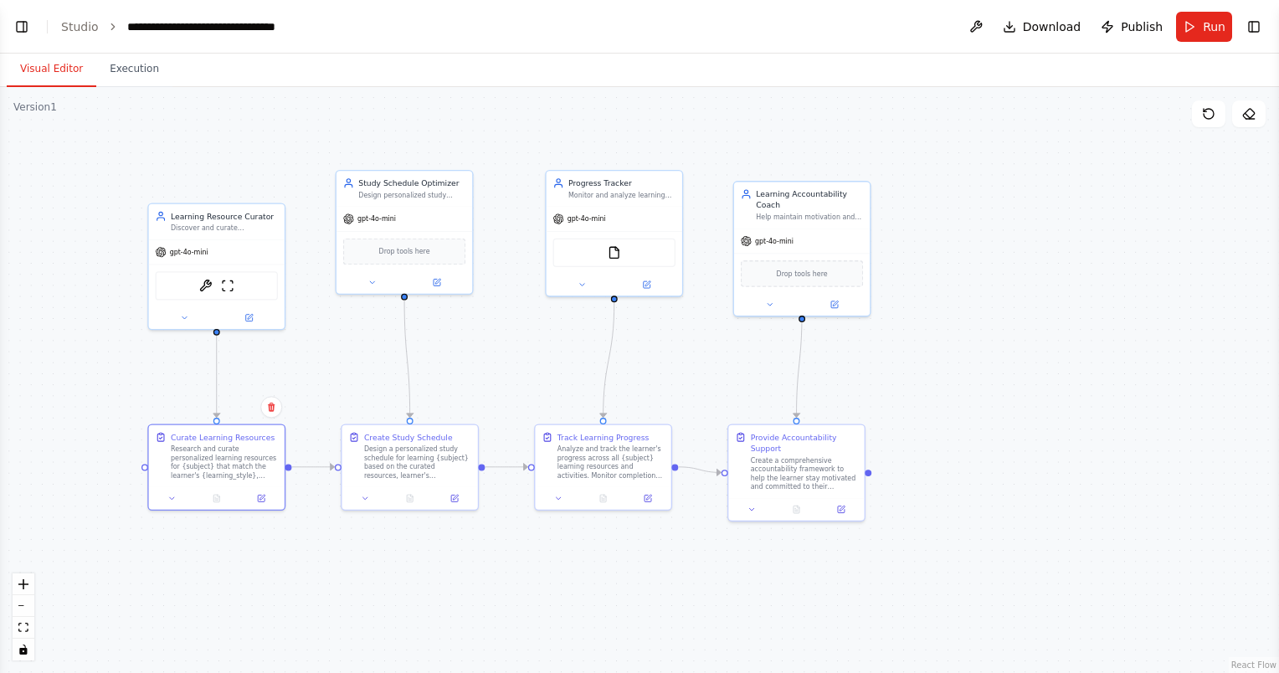
click at [692, 53] on header "**********" at bounding box center [639, 27] width 1279 height 54
click at [20, 23] on button "Toggle Left Sidebar" at bounding box center [21, 26] width 23 height 23
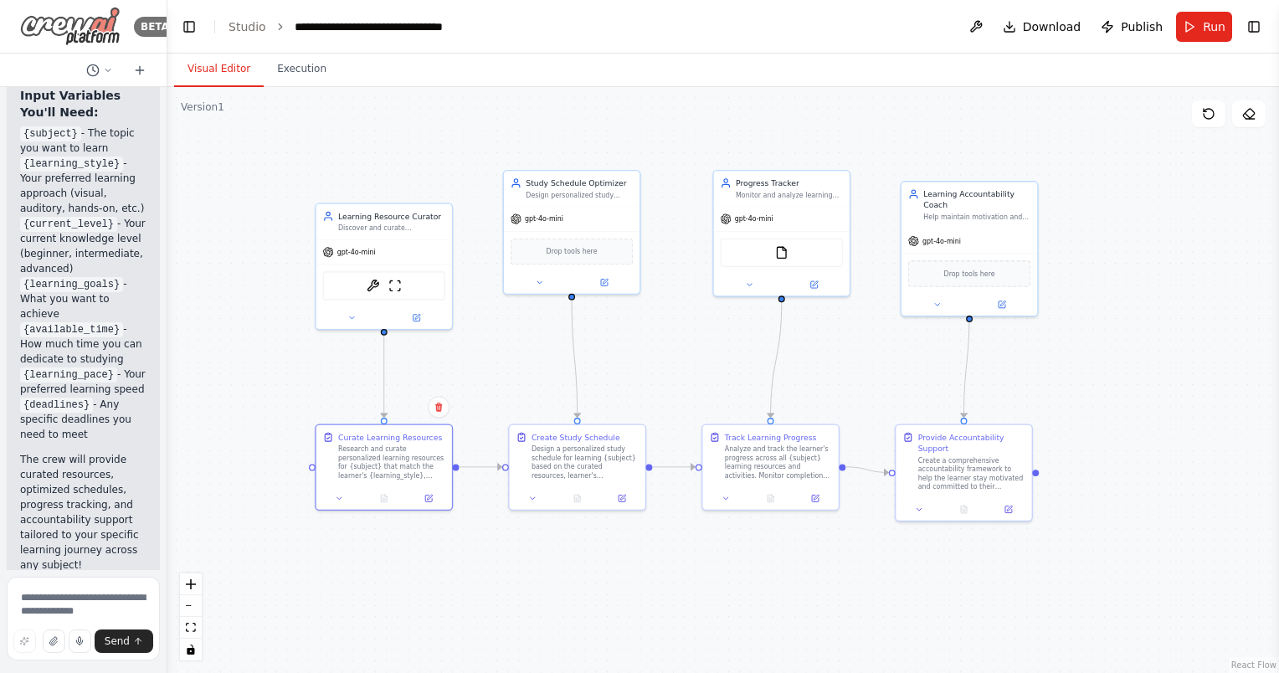
click at [90, 23] on img at bounding box center [70, 26] width 100 height 39
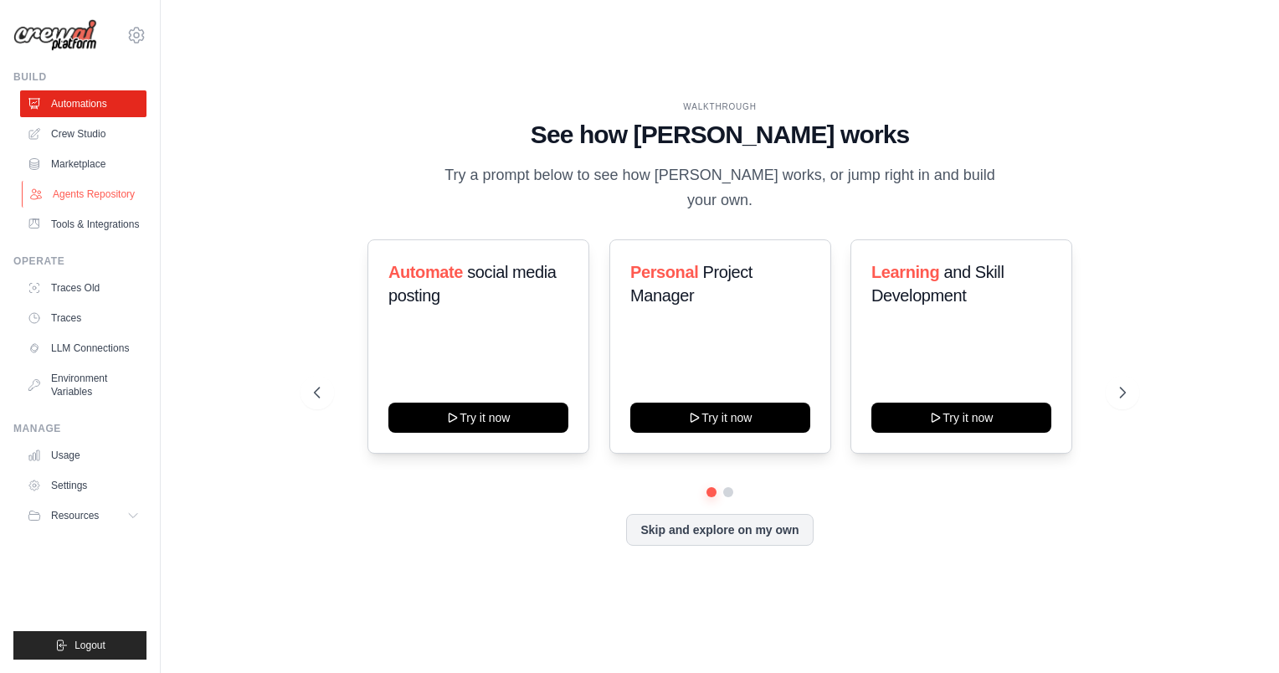
click at [126, 200] on link "Agents Repository" at bounding box center [85, 194] width 126 height 27
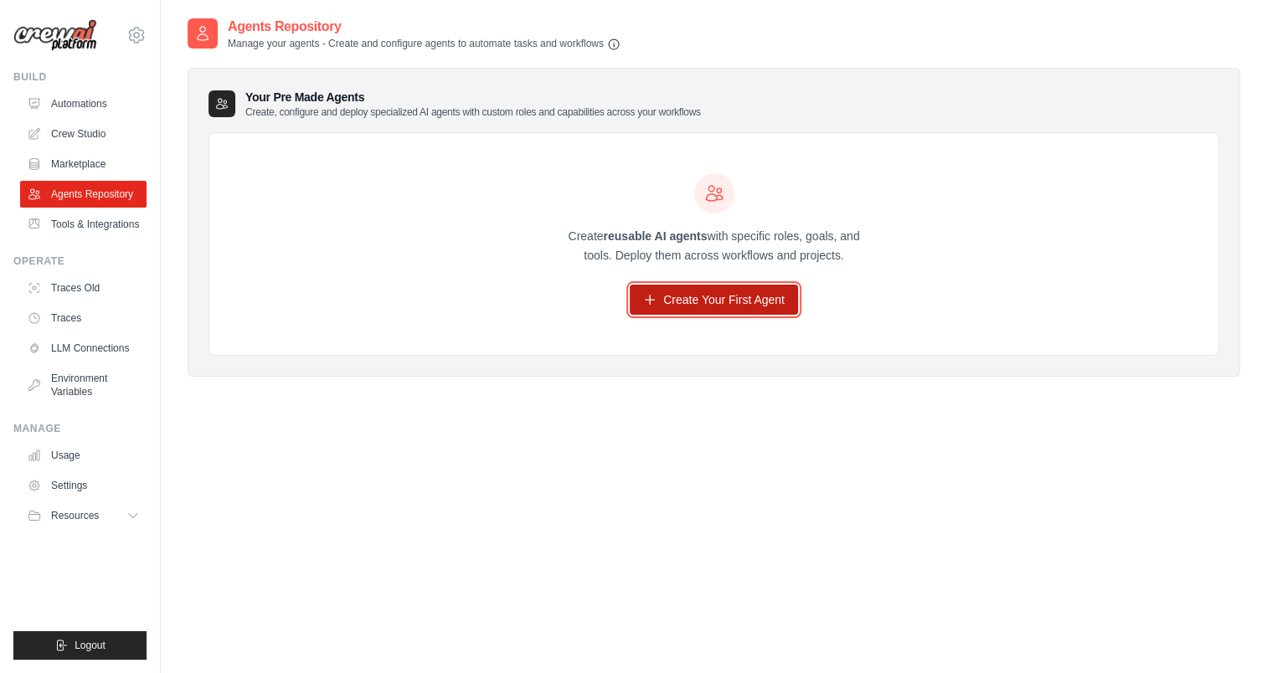
click at [697, 297] on link "Create Your First Agent" at bounding box center [714, 300] width 168 height 30
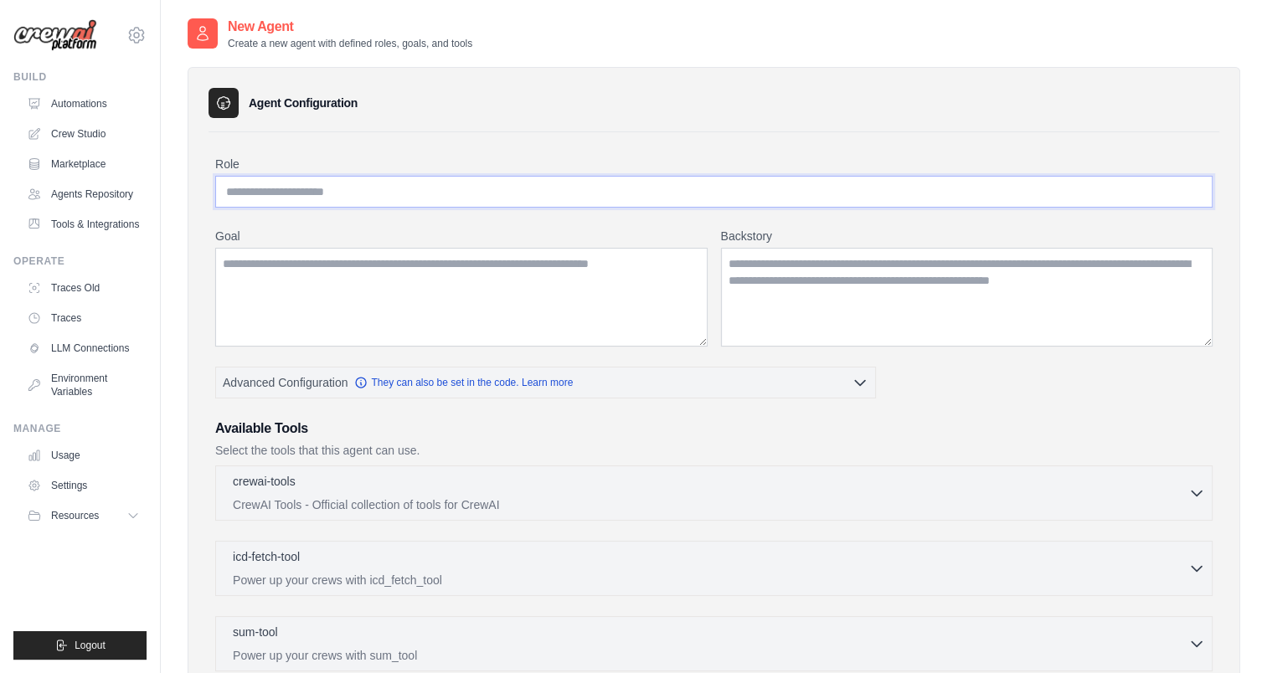
click at [311, 185] on input "Role" at bounding box center [713, 192] width 997 height 32
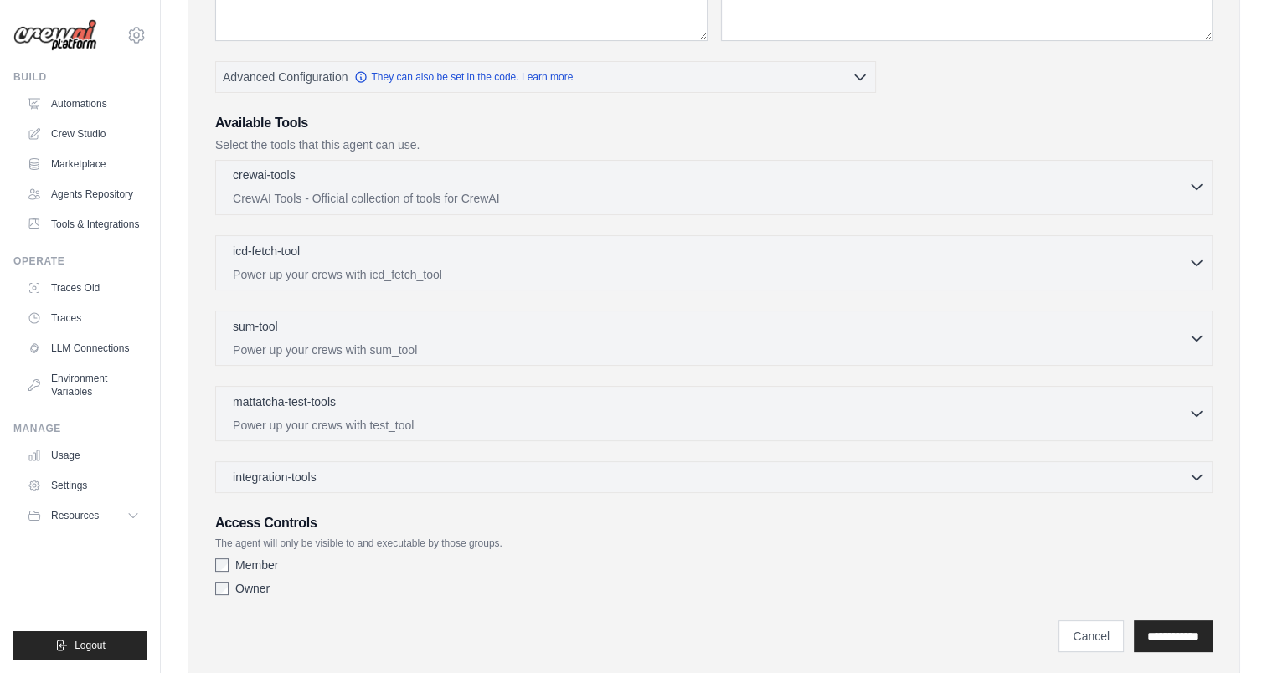
scroll to position [335, 0]
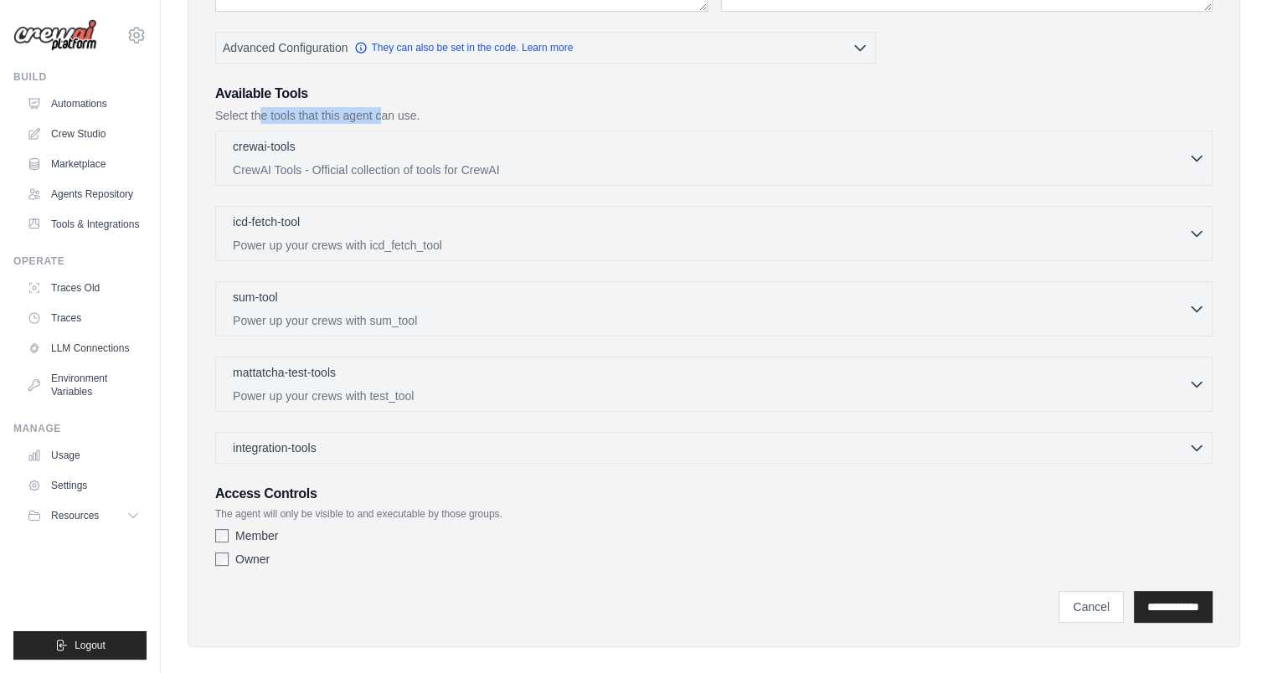
drag, startPoint x: 260, startPoint y: 114, endPoint x: 382, endPoint y: 118, distance: 121.5
click at [382, 118] on p "Select the tools that this agent can use." at bounding box center [713, 115] width 997 height 17
drag, startPoint x: 382, startPoint y: 118, endPoint x: 408, endPoint y: 114, distance: 26.3
click at [408, 114] on p "Select the tools that this agent can use." at bounding box center [713, 115] width 997 height 17
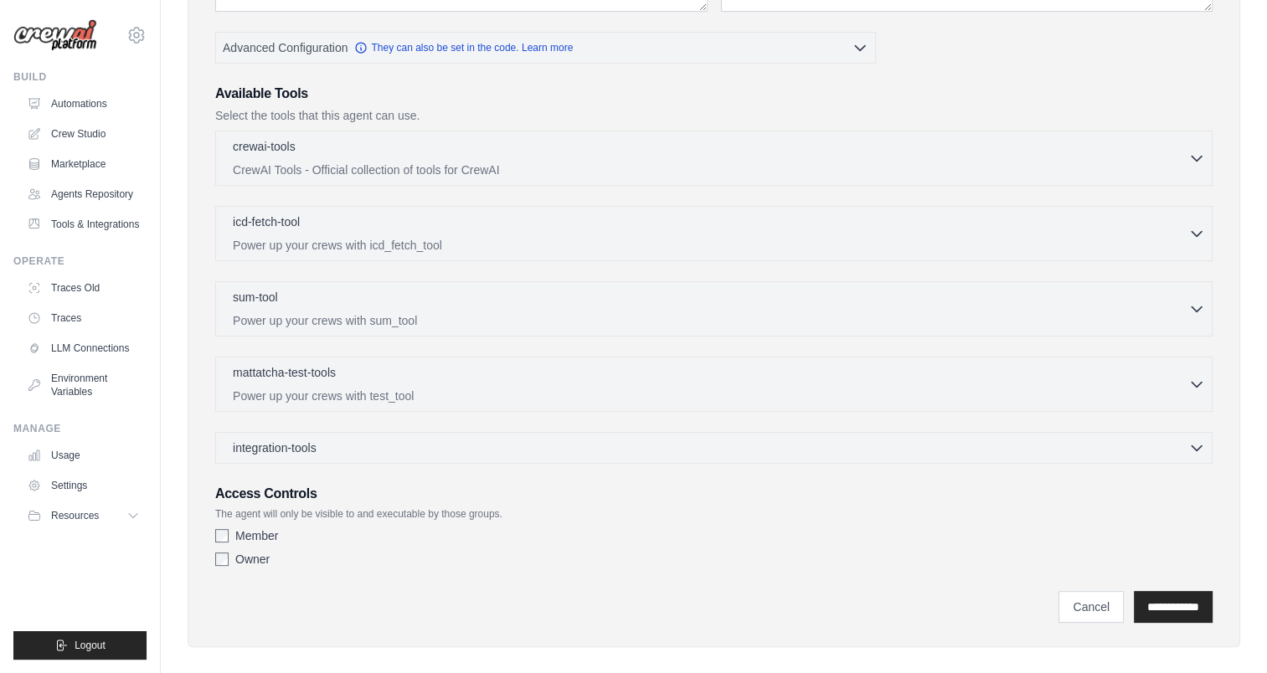
click at [469, 112] on p "Select the tools that this agent can use." at bounding box center [713, 115] width 997 height 17
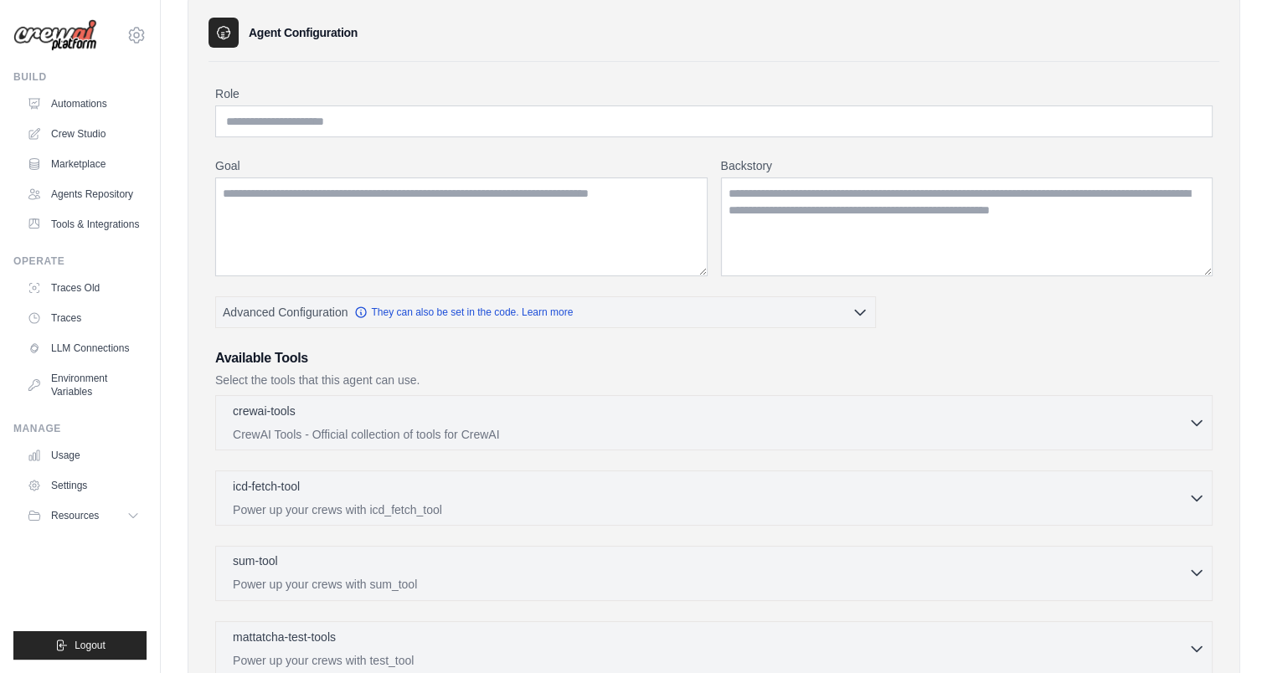
scroll to position [0, 0]
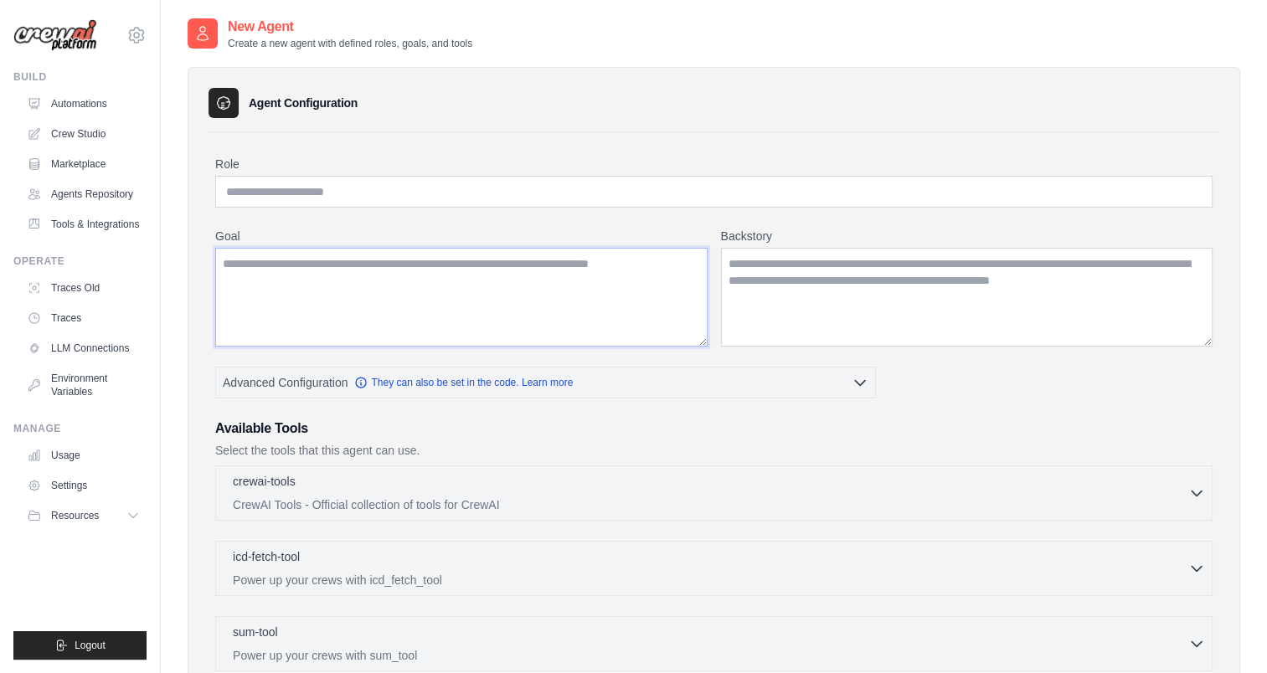
click at [439, 332] on textarea "Goal" at bounding box center [461, 297] width 492 height 99
